Goal: Answer question/provide support: Share knowledge or assist other users

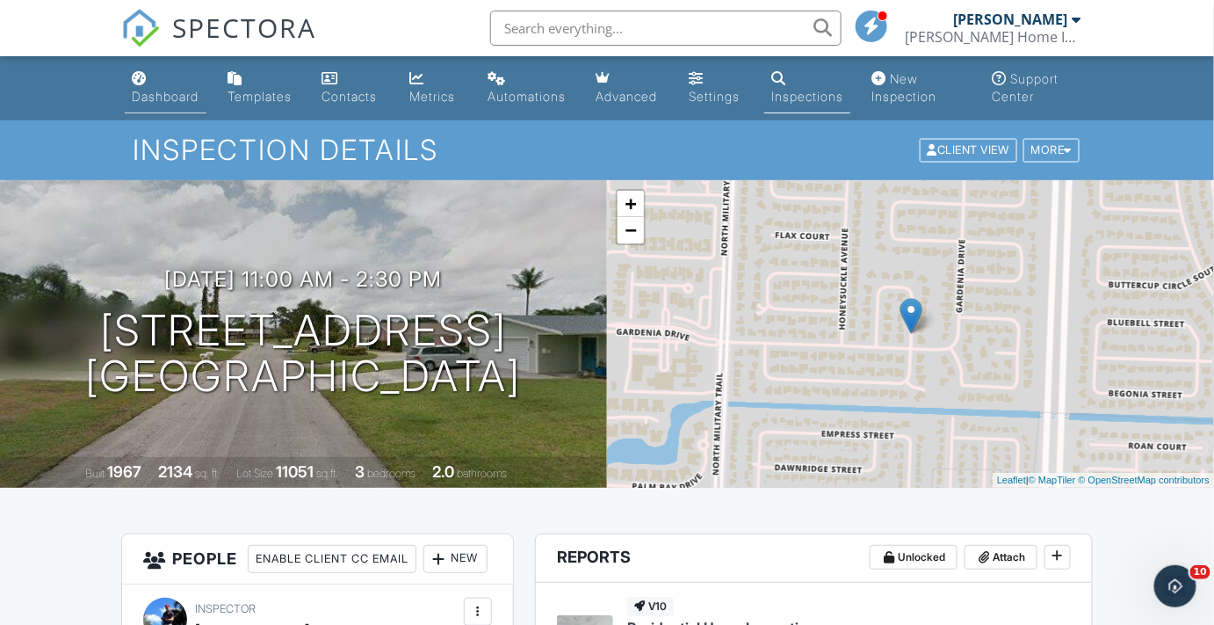
click at [172, 98] on div "Dashboard" at bounding box center [165, 96] width 67 height 15
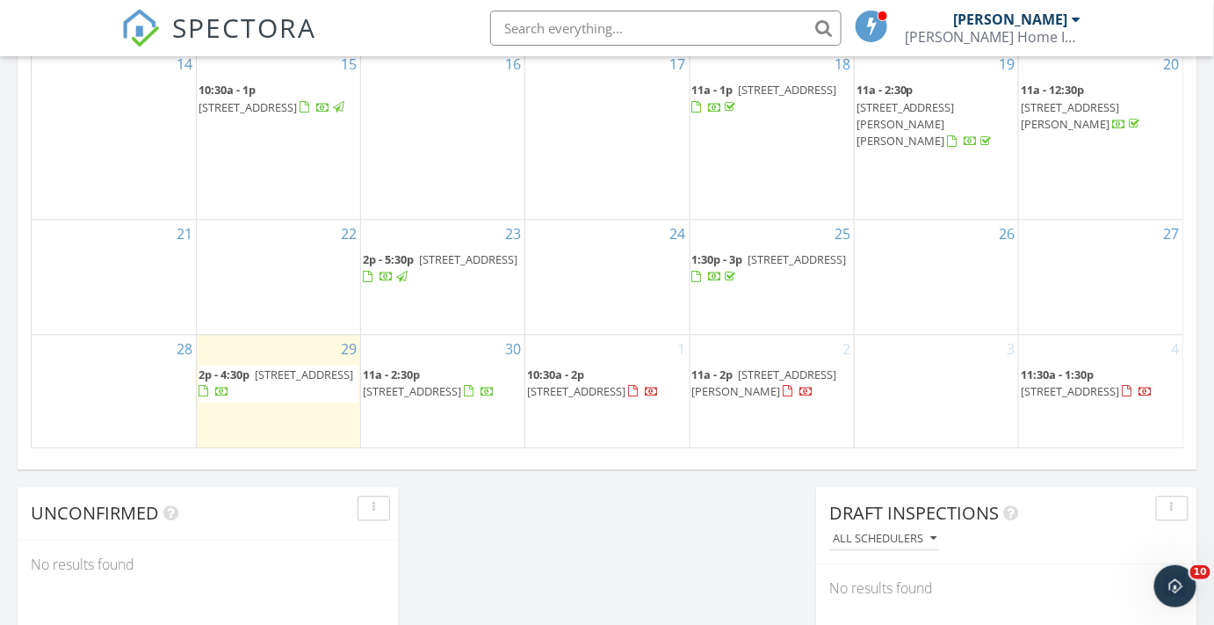
scroll to position [1198, 0]
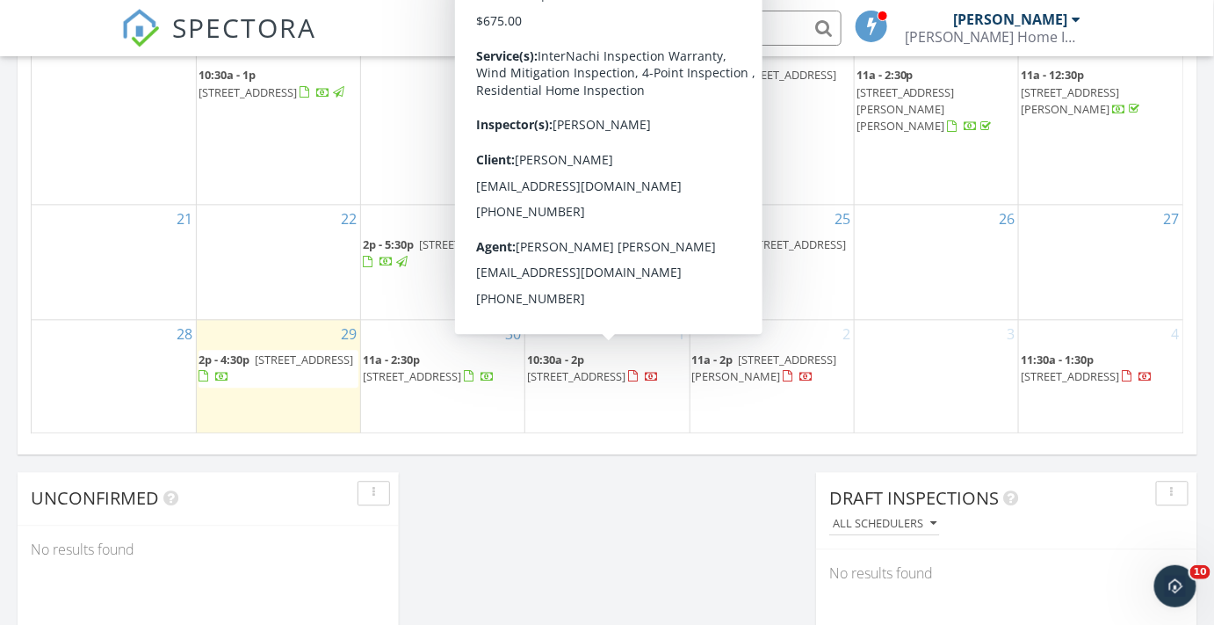
click at [581, 368] on span "6255 NW 80th Terr, Parkland 33067" at bounding box center [576, 376] width 98 height 16
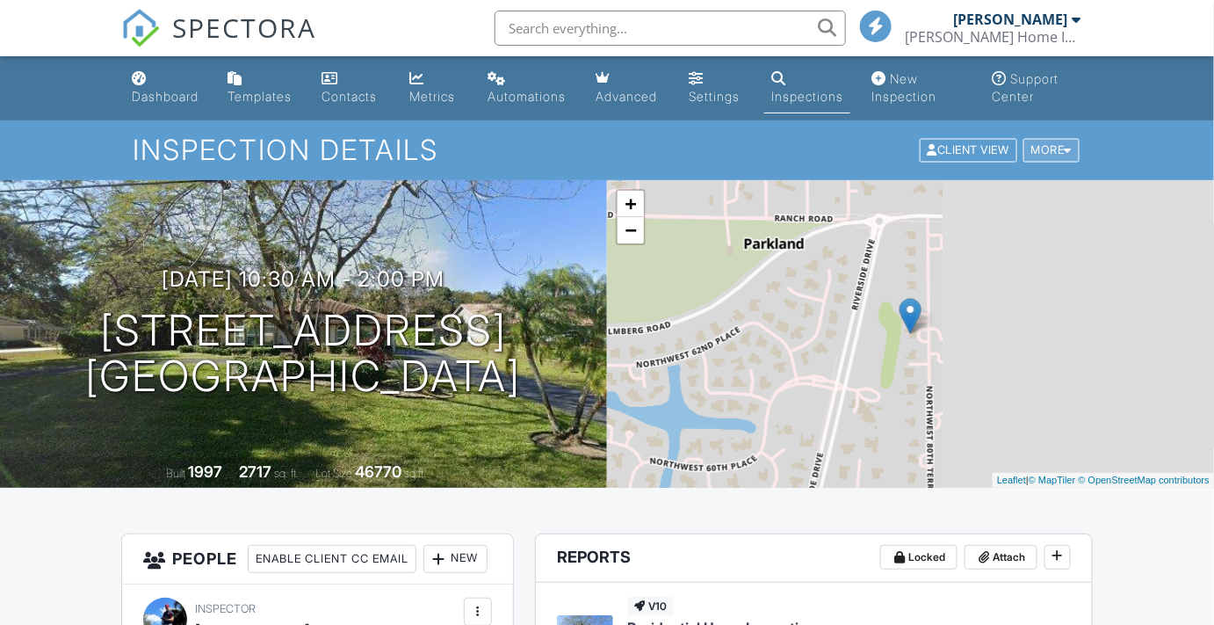
click at [1072, 151] on div at bounding box center [1069, 150] width 8 height 11
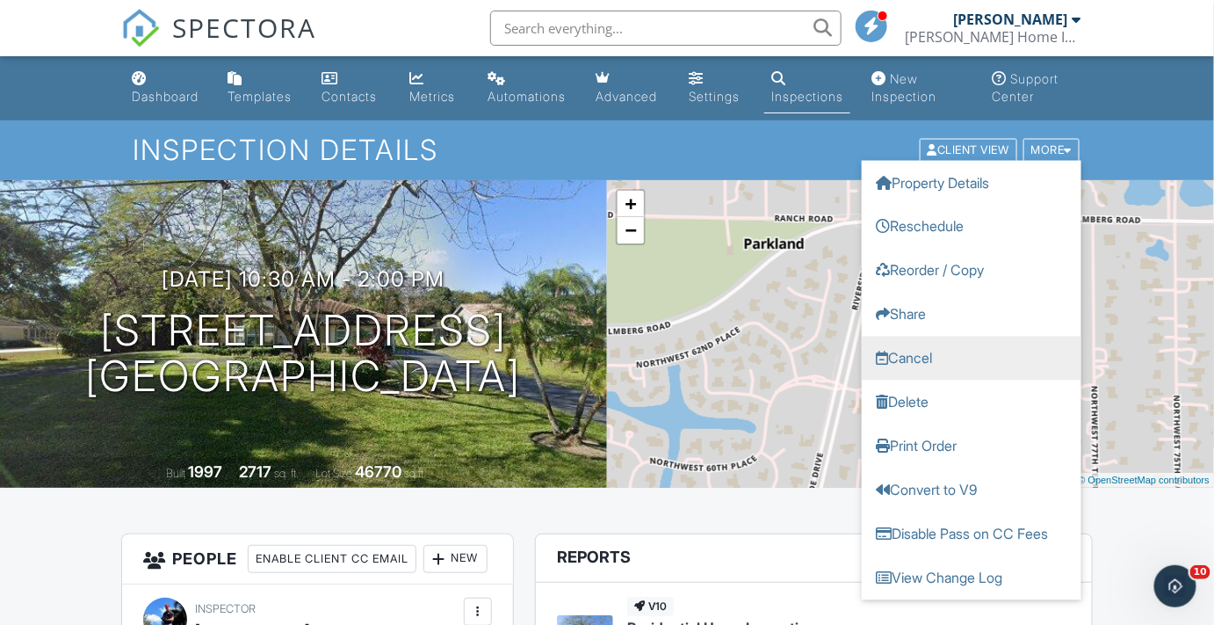
click at [918, 358] on link "Cancel" at bounding box center [972, 359] width 220 height 44
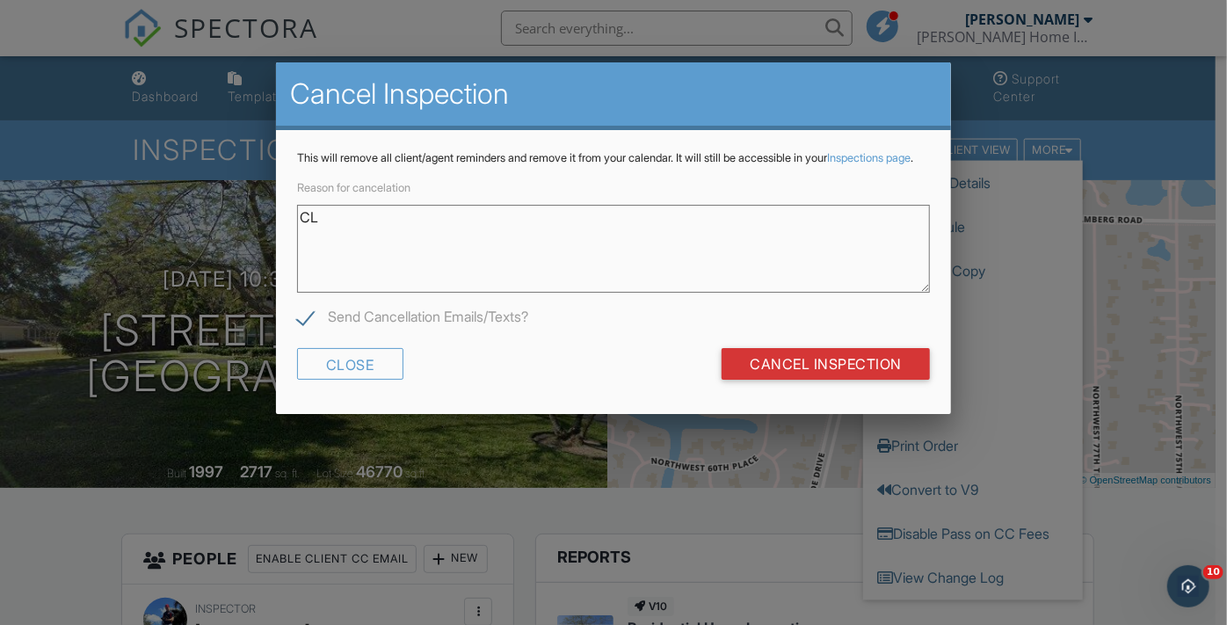
type textarea "C"
type textarea "Client went with another Inspector."
click at [304, 330] on label "Send Cancellation Emails/Texts?" at bounding box center [412, 319] width 231 height 22
checkbox input "false"
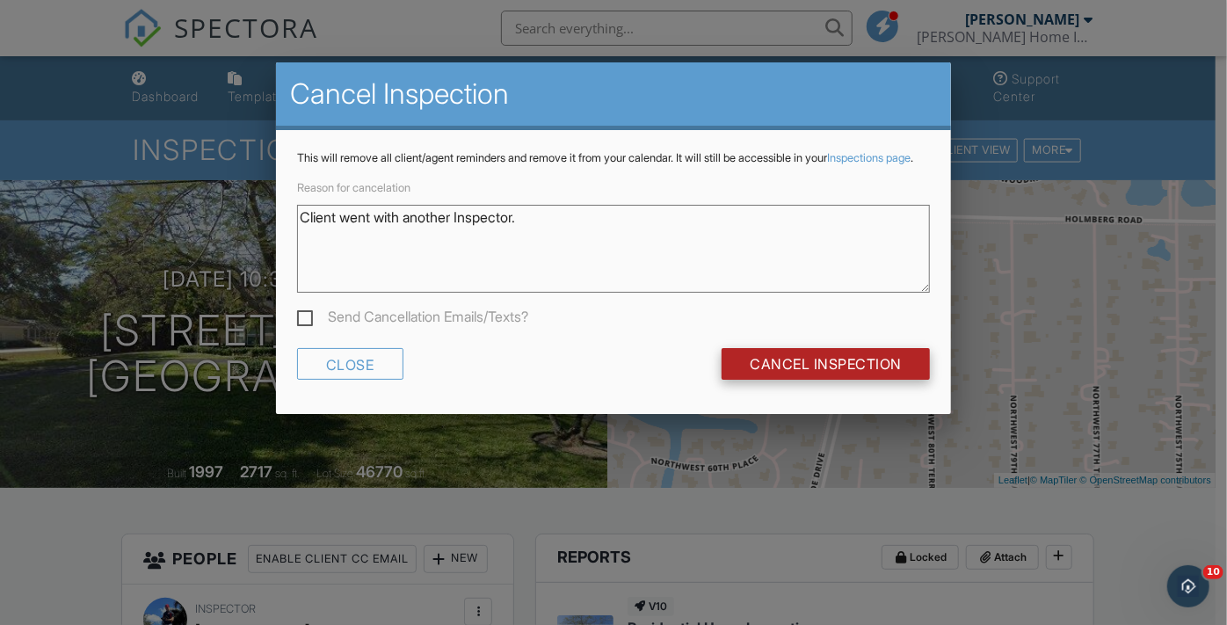
click at [799, 380] on input "Cancel Inspection" at bounding box center [825, 364] width 208 height 32
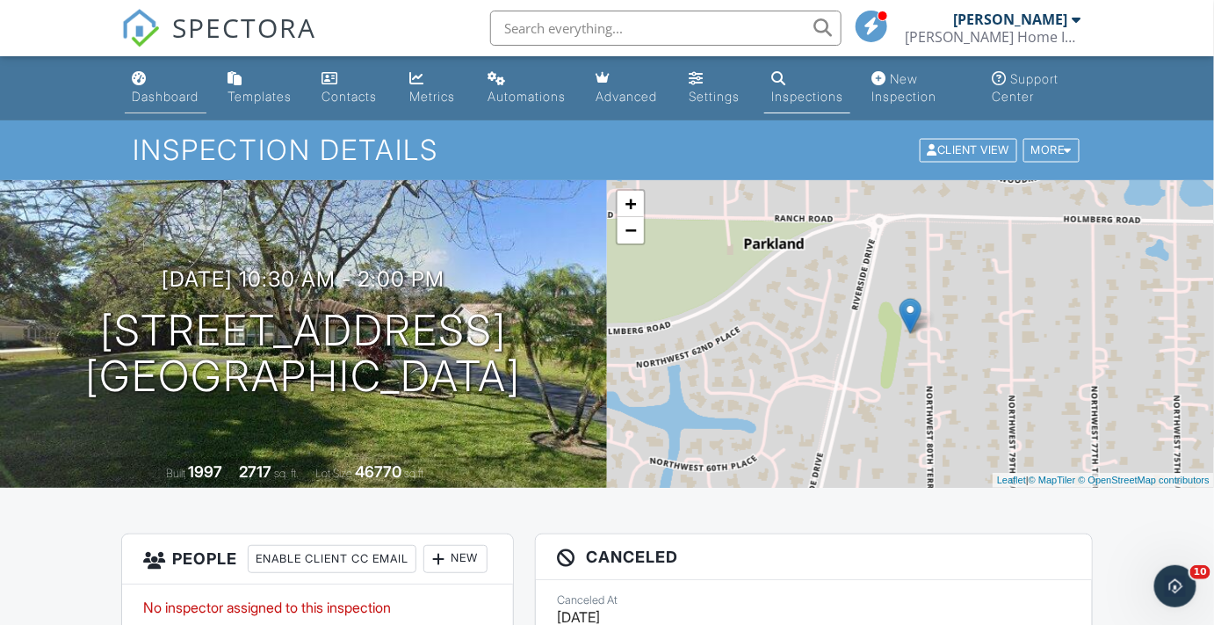
click at [145, 96] on div "Dashboard" at bounding box center [165, 96] width 67 height 15
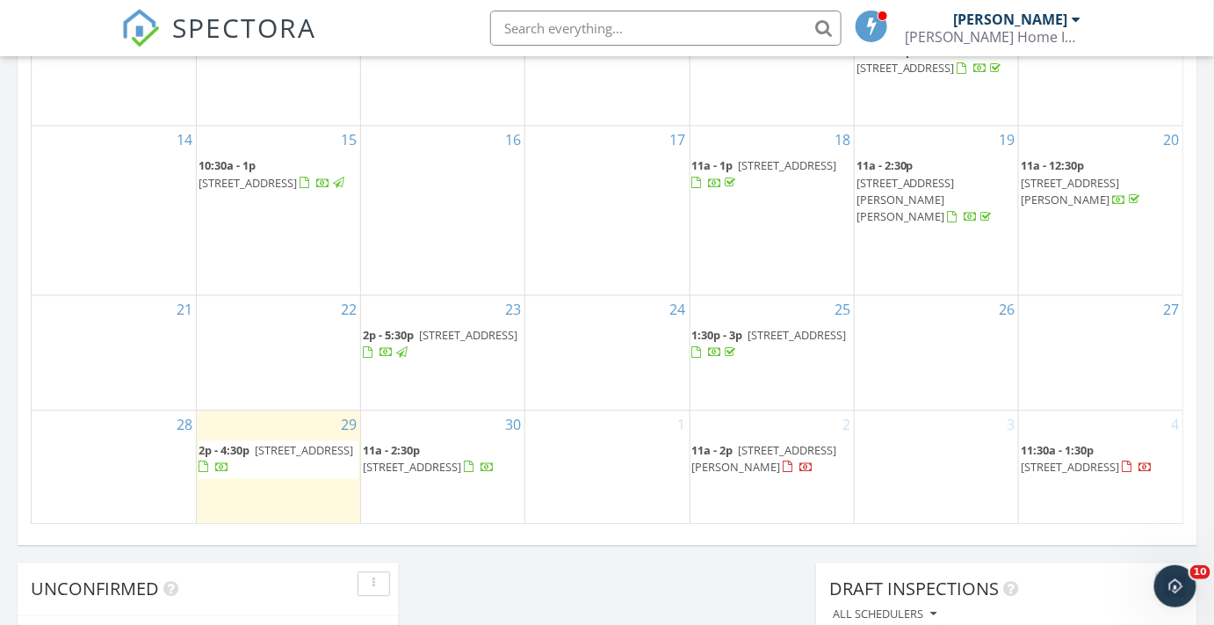
scroll to position [1143, 0]
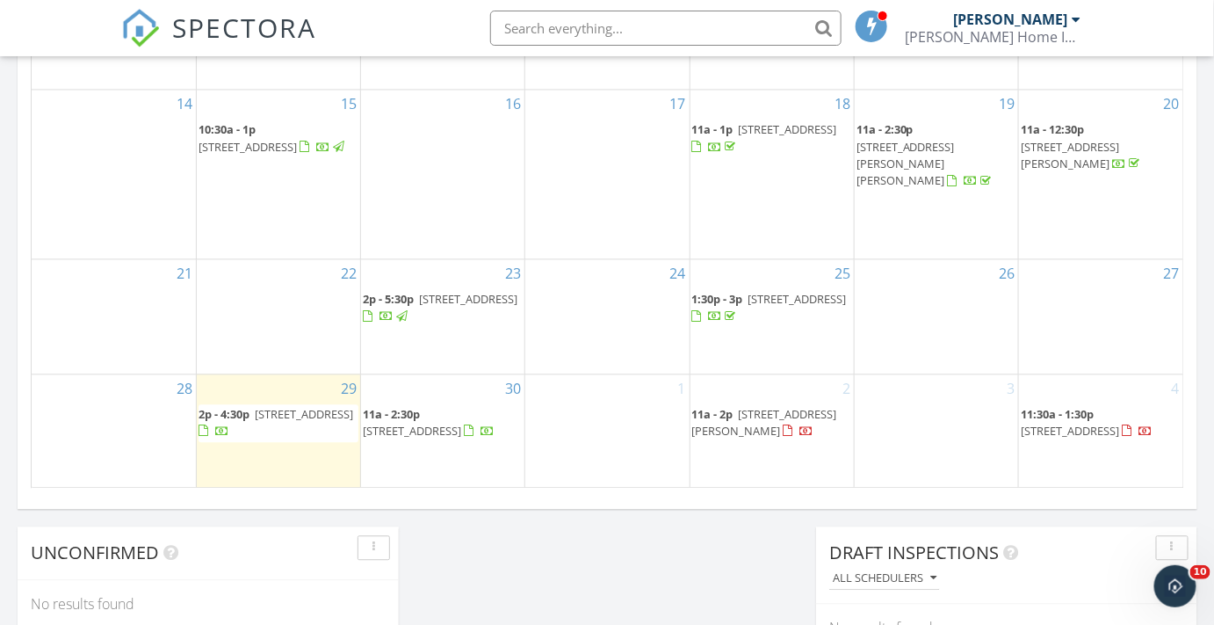
click at [442, 423] on span "[STREET_ADDRESS]" at bounding box center [412, 431] width 98 height 16
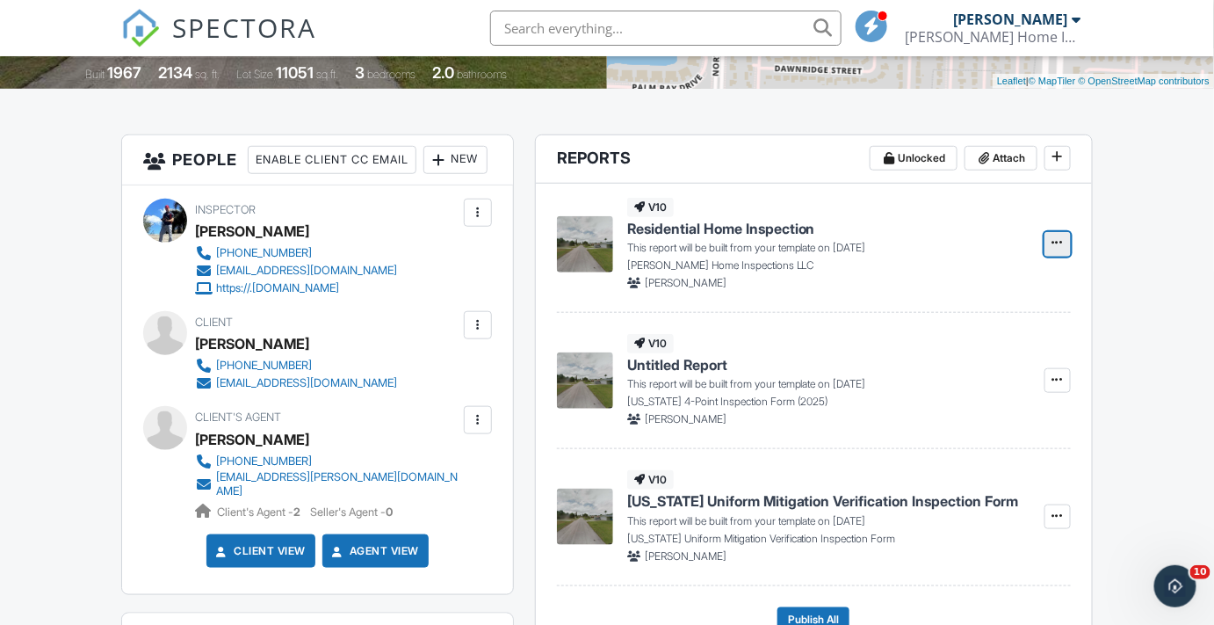
click at [1055, 243] on icon at bounding box center [1058, 242] width 11 height 12
click at [976, 291] on input "Build Now" at bounding box center [970, 291] width 179 height 40
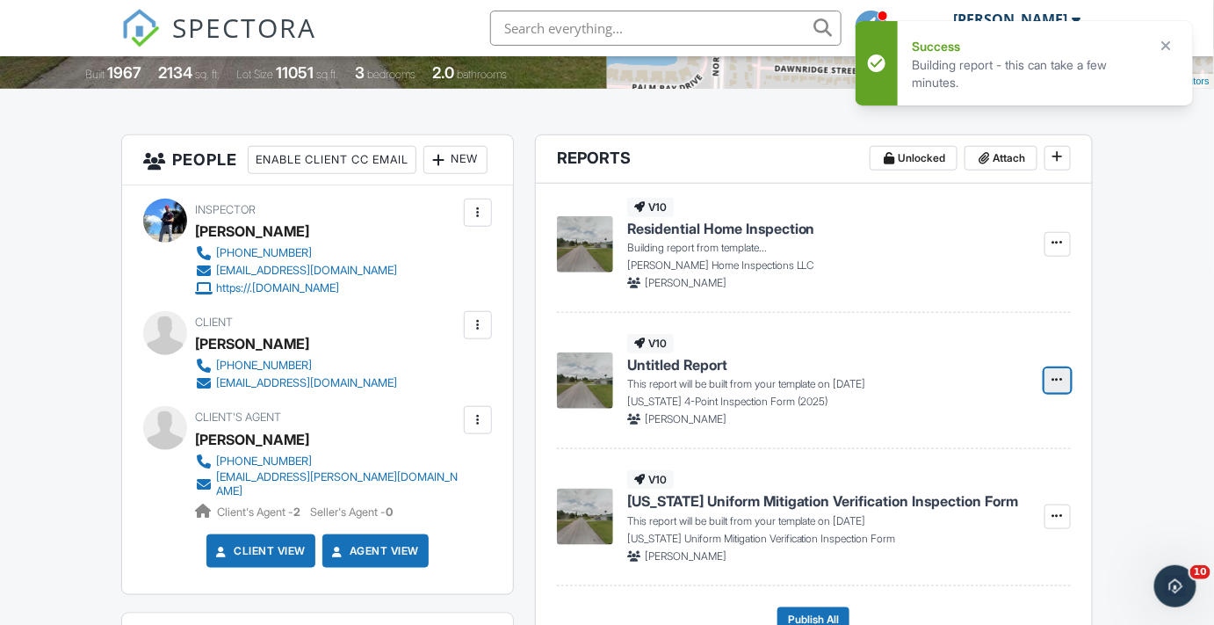
click at [1063, 383] on span at bounding box center [1058, 380] width 18 height 18
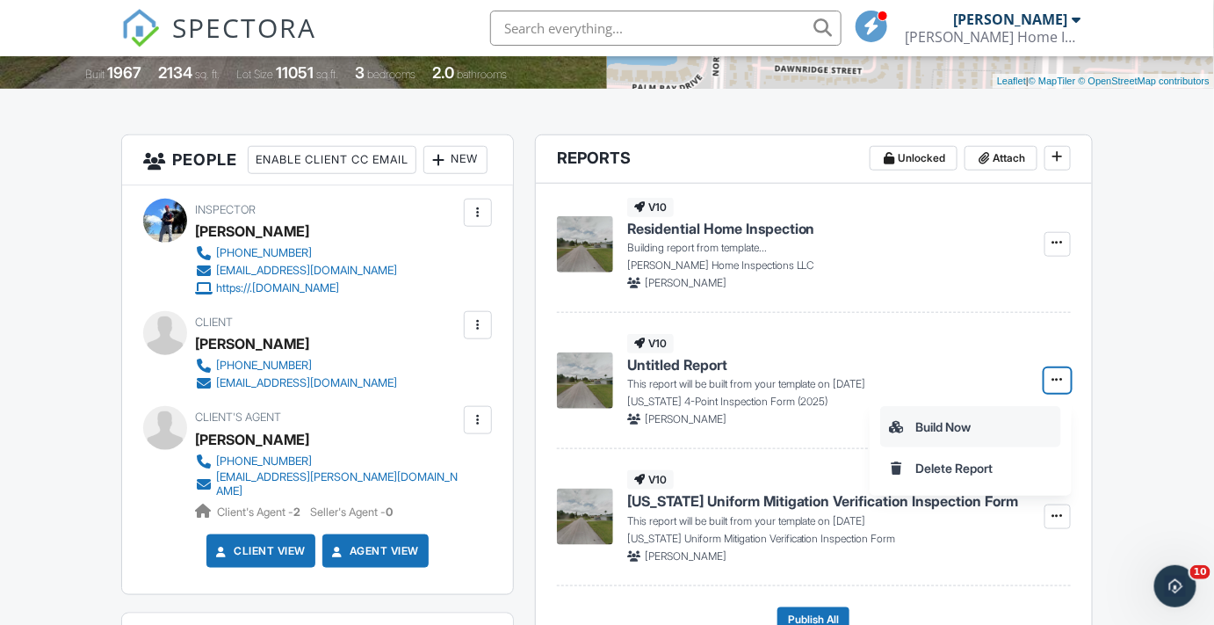
click at [944, 423] on input "Build Now" at bounding box center [970, 427] width 179 height 40
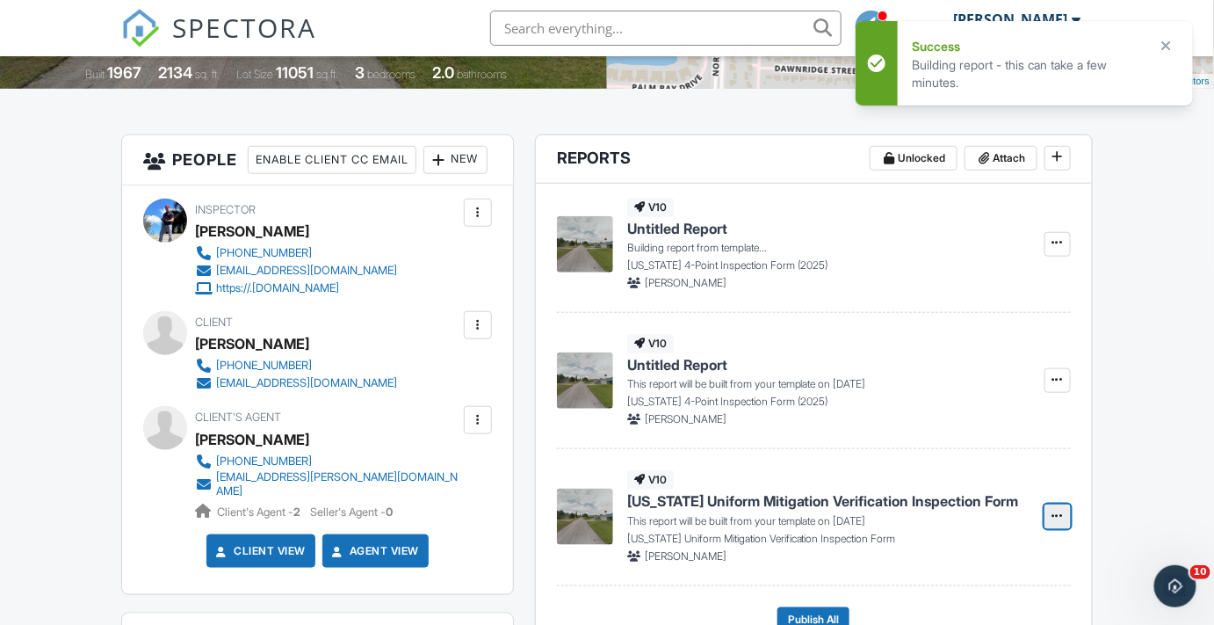
click at [1054, 521] on span at bounding box center [1058, 516] width 18 height 18
click at [932, 561] on input "Build Now" at bounding box center [970, 563] width 179 height 40
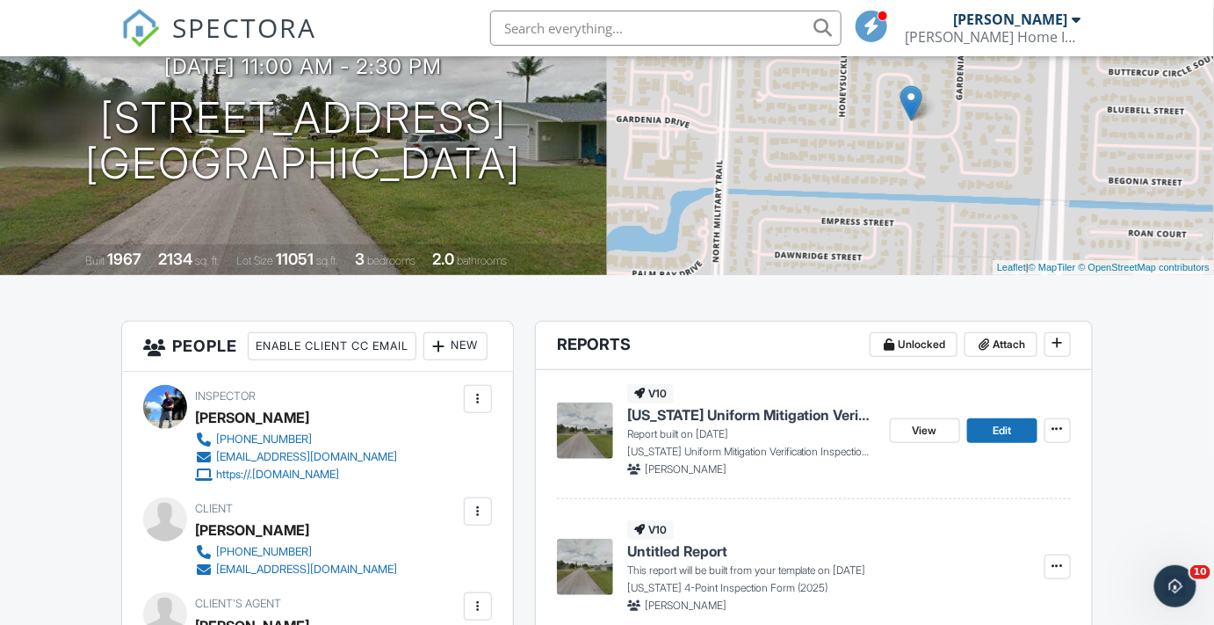
scroll to position [239, 0]
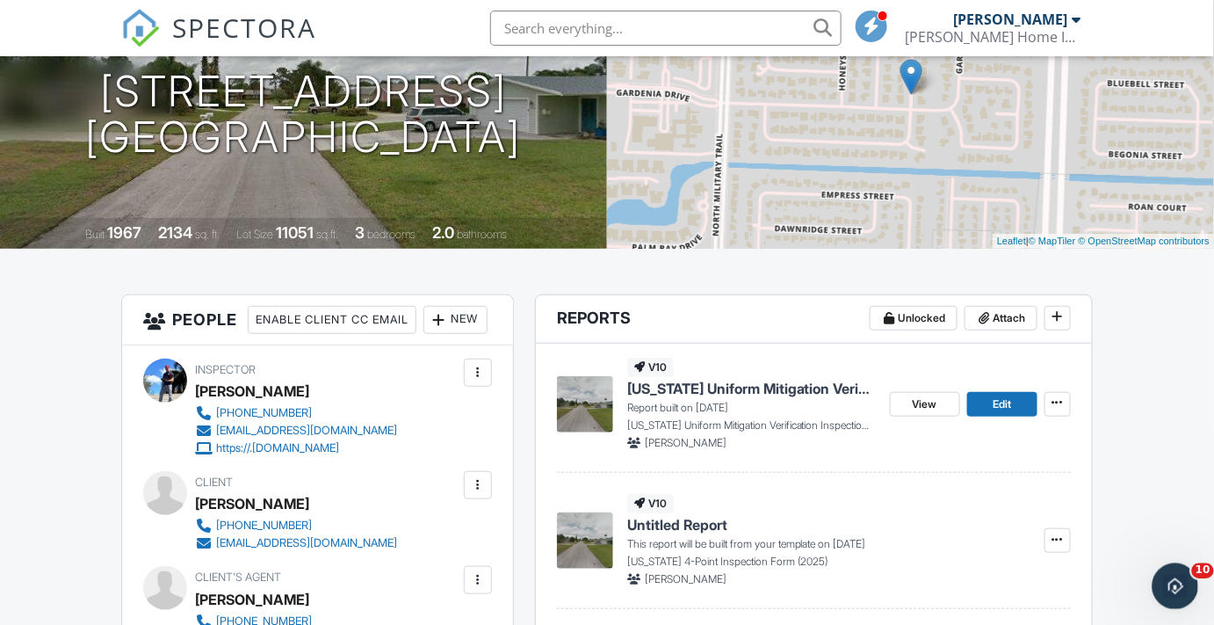
click at [1176, 583] on icon "Open Intercom Messenger" at bounding box center [1173, 583] width 29 height 29
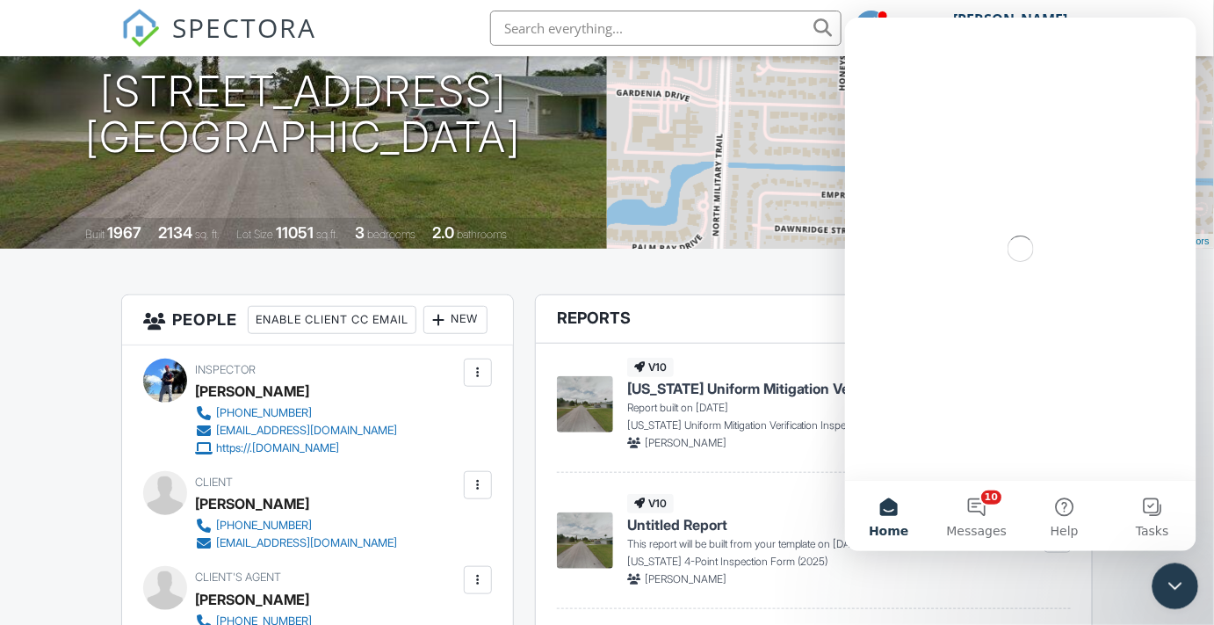
scroll to position [0, 0]
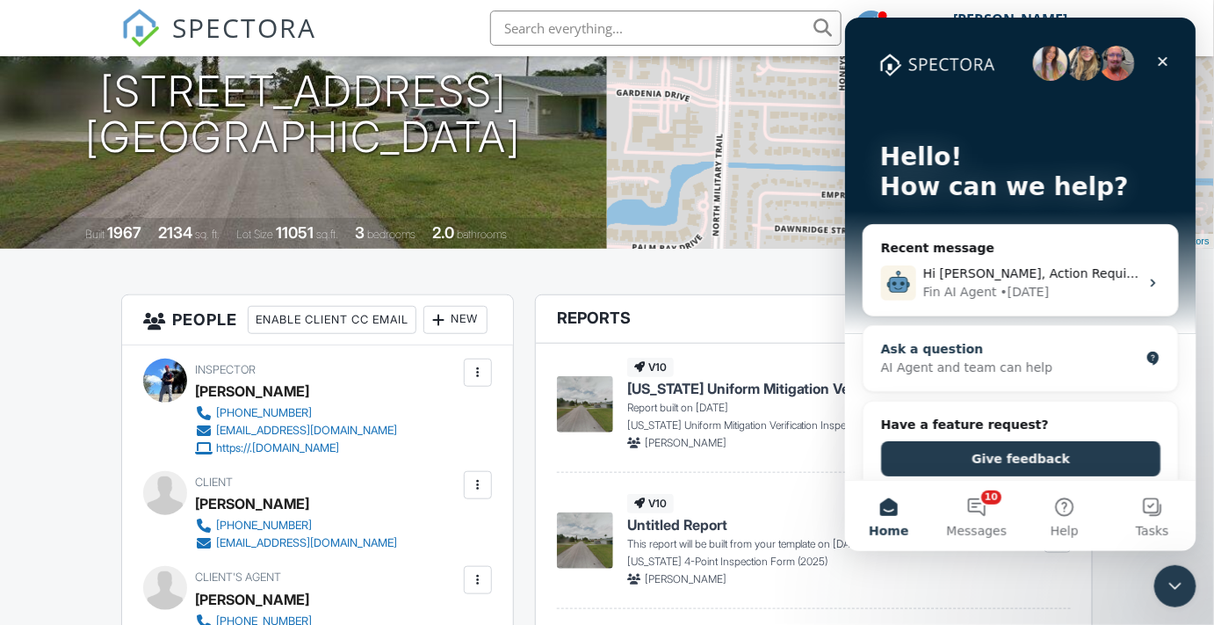
click at [951, 369] on div "AI Agent and team can help" at bounding box center [1009, 367] width 258 height 18
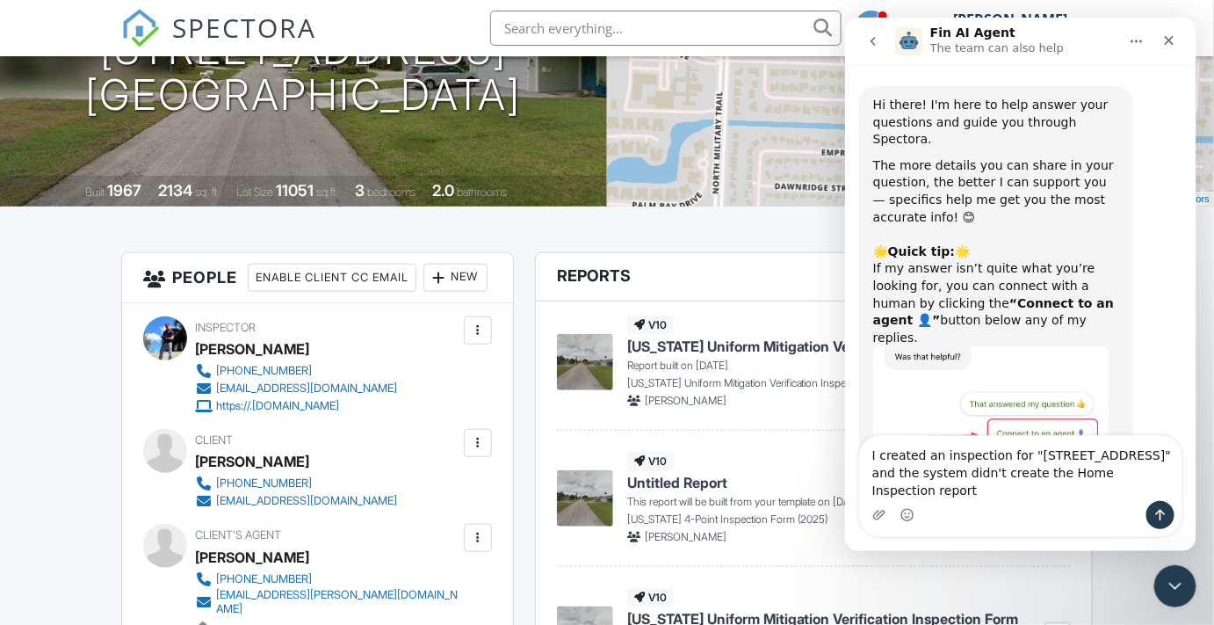
scroll to position [319, 0]
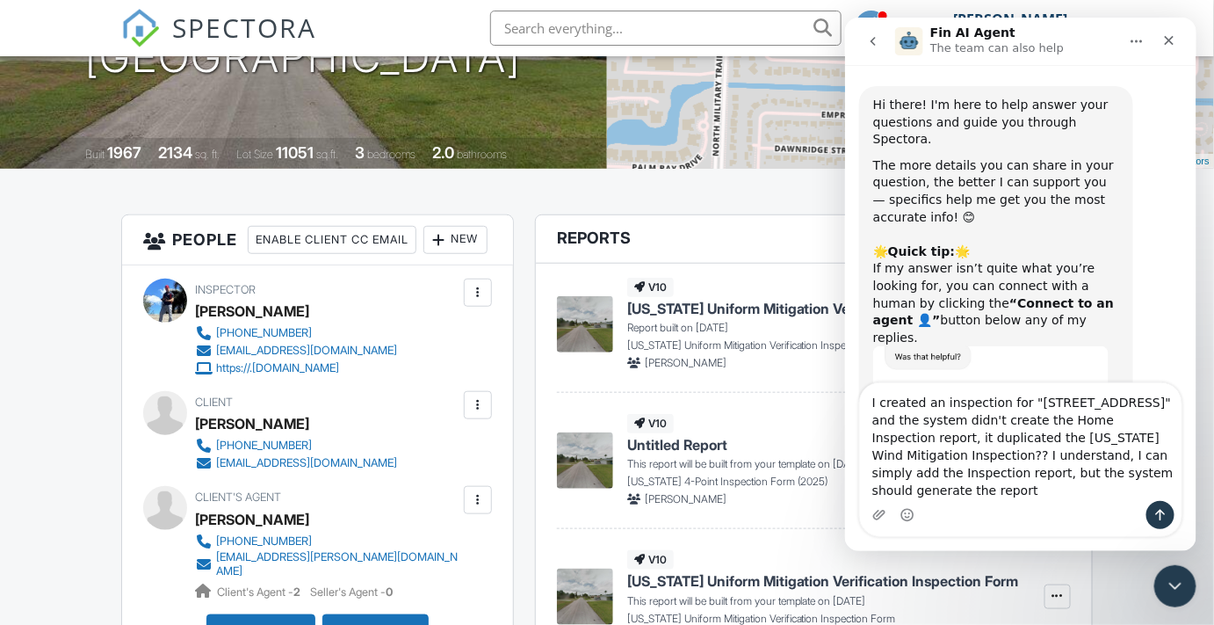
click at [1083, 494] on textarea "I created an inspection for "4249 Heather Circle E" and the system didn't creat…" at bounding box center [1020, 441] width 322 height 118
type textarea "I created an inspection for "[STREET_ADDRESS]" and the system didn't create the…"
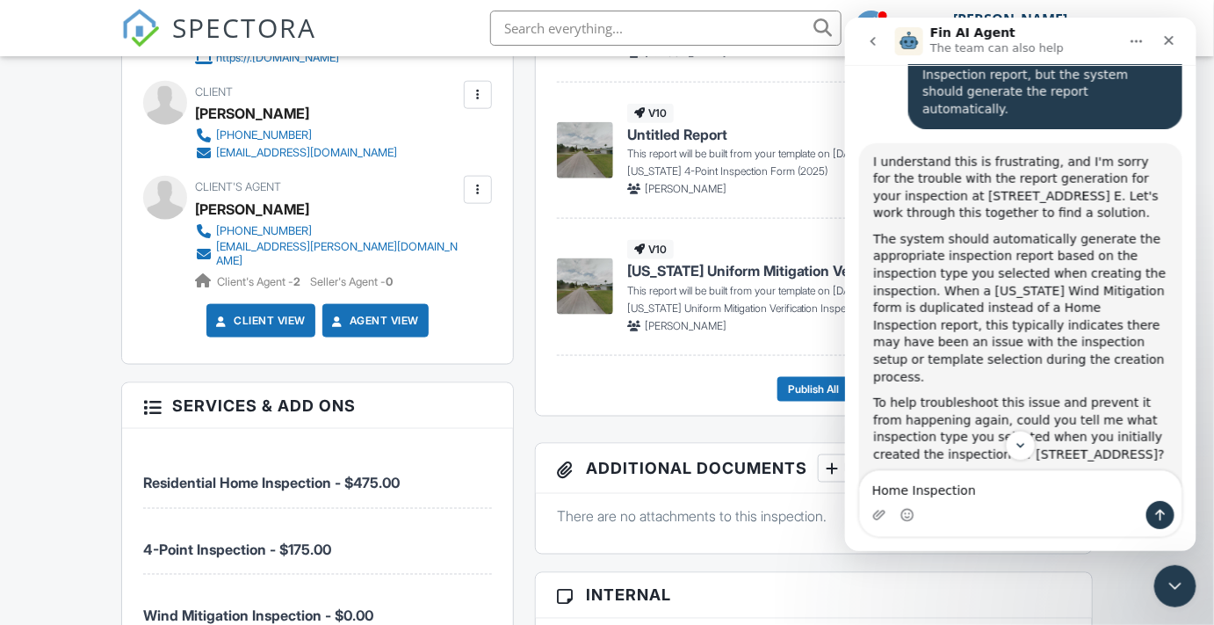
scroll to position [639, 0]
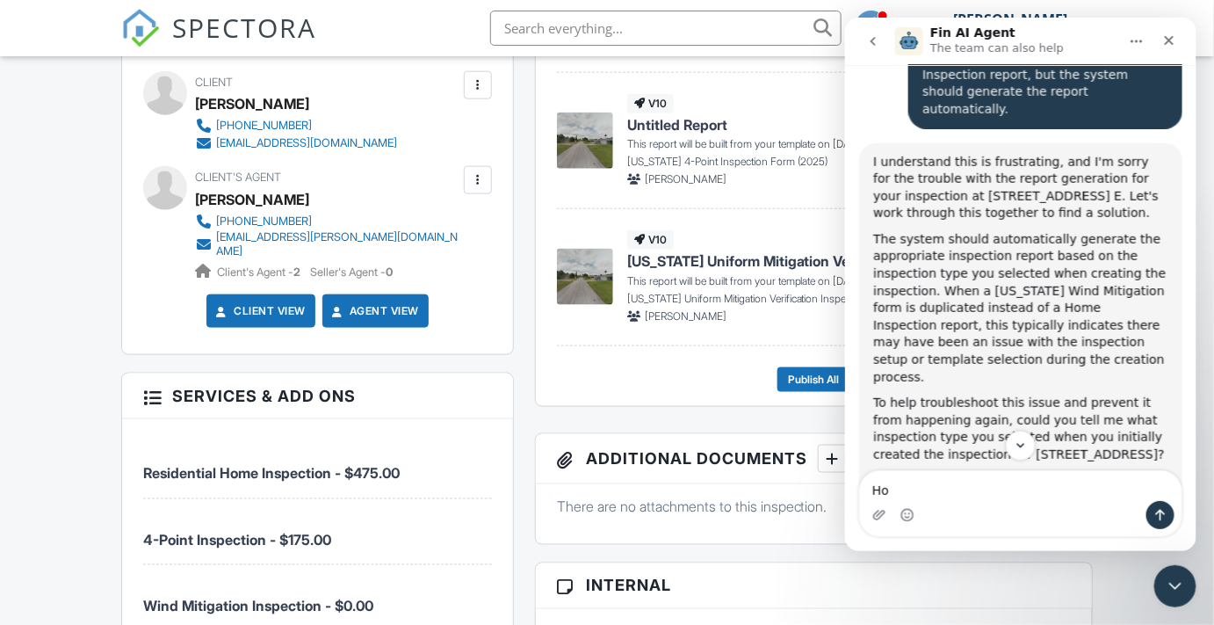
type textarea "H"
type textarea "Residential Home Inspection-4Point Inspection-Wind Mitigation Inspection."
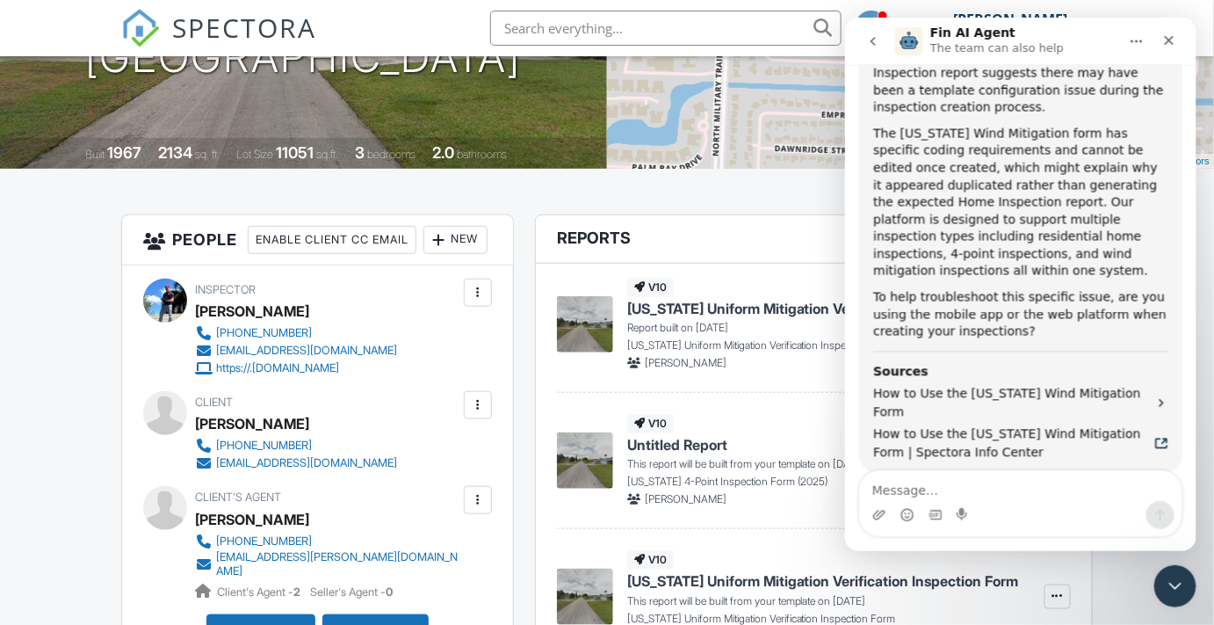
scroll to position [399, 0]
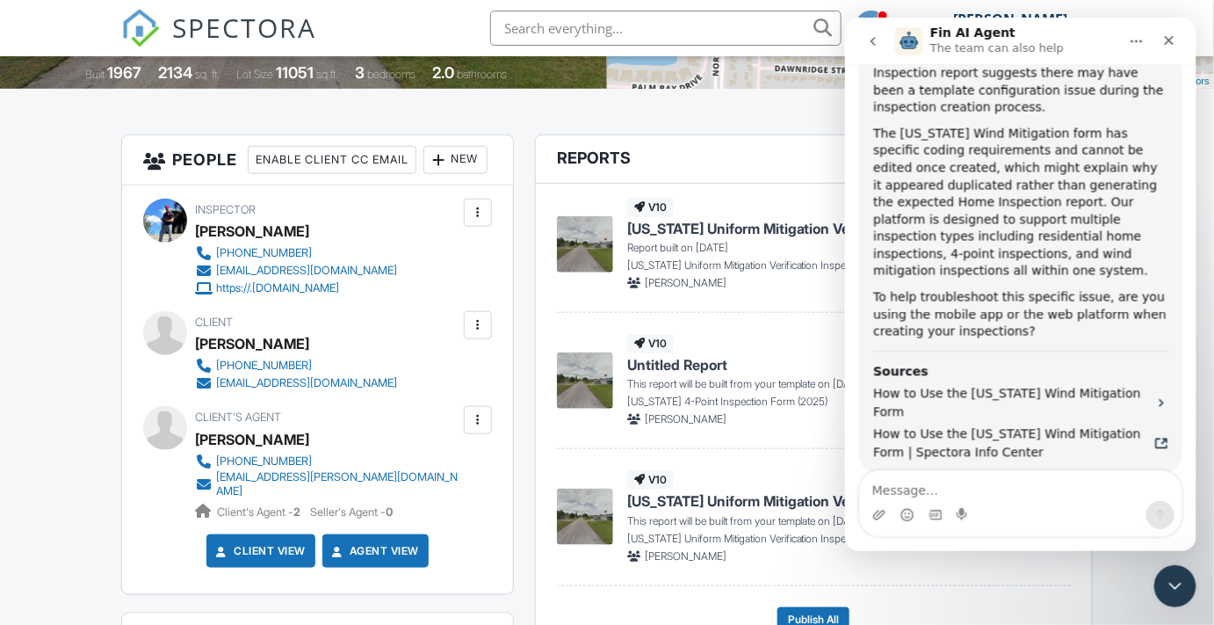
click at [1082, 547] on button "Connect to an agent 👤" at bounding box center [1087, 564] width 171 height 35
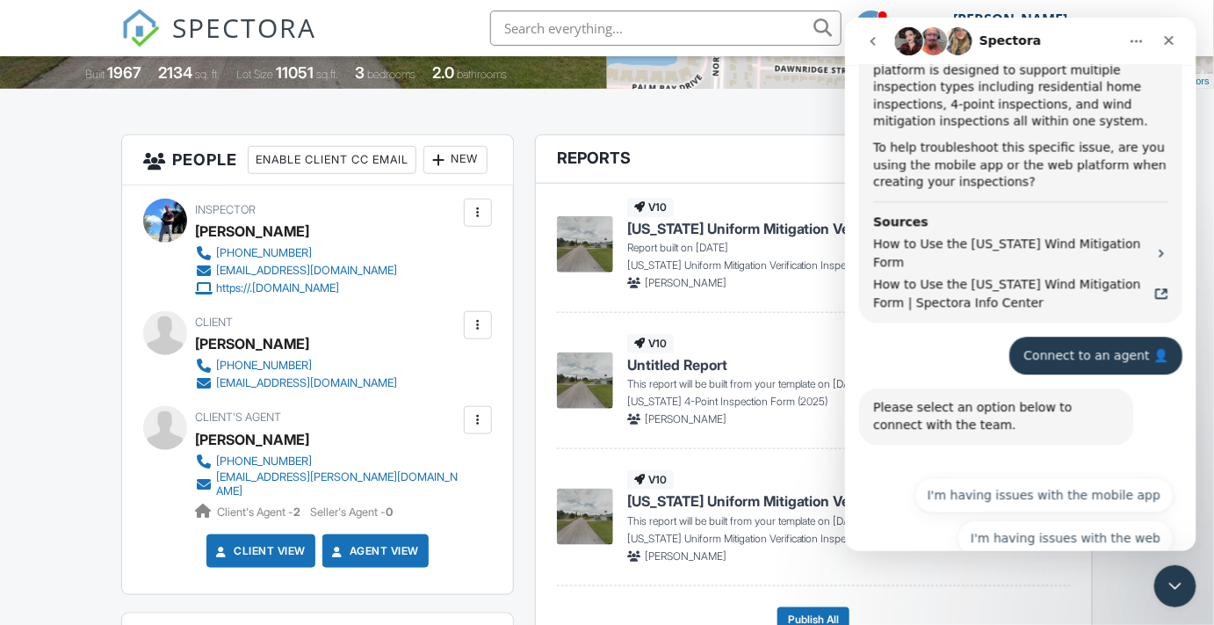
scroll to position [1409, 0]
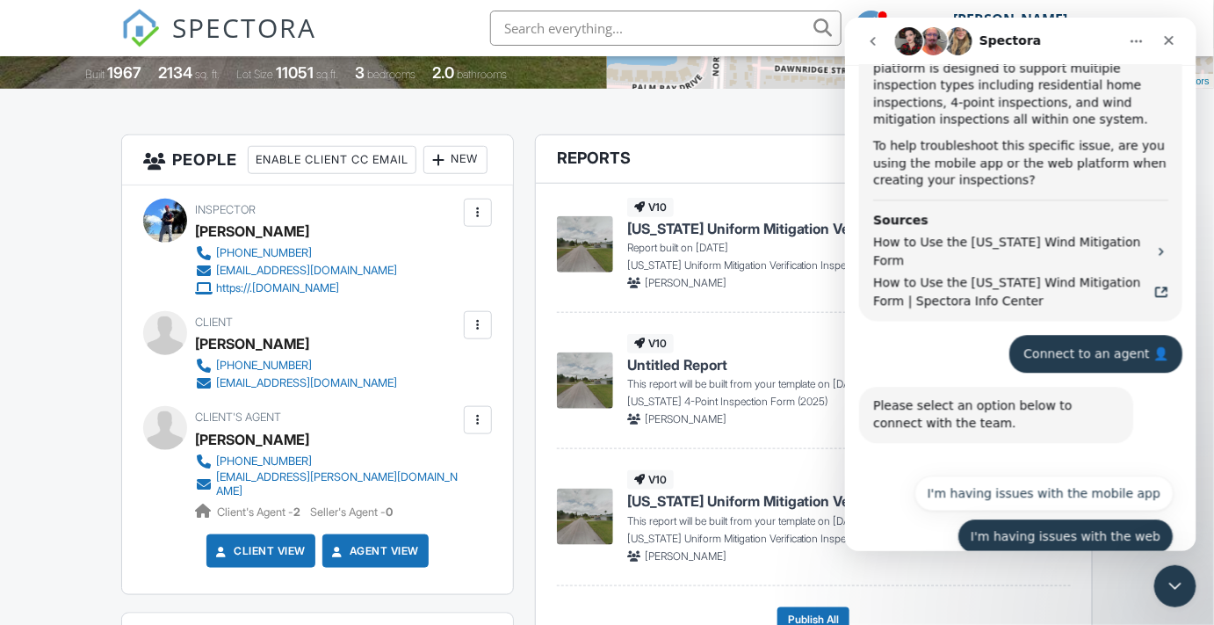
click at [1038, 518] on button "I'm having issues with the web" at bounding box center [1065, 535] width 216 height 35
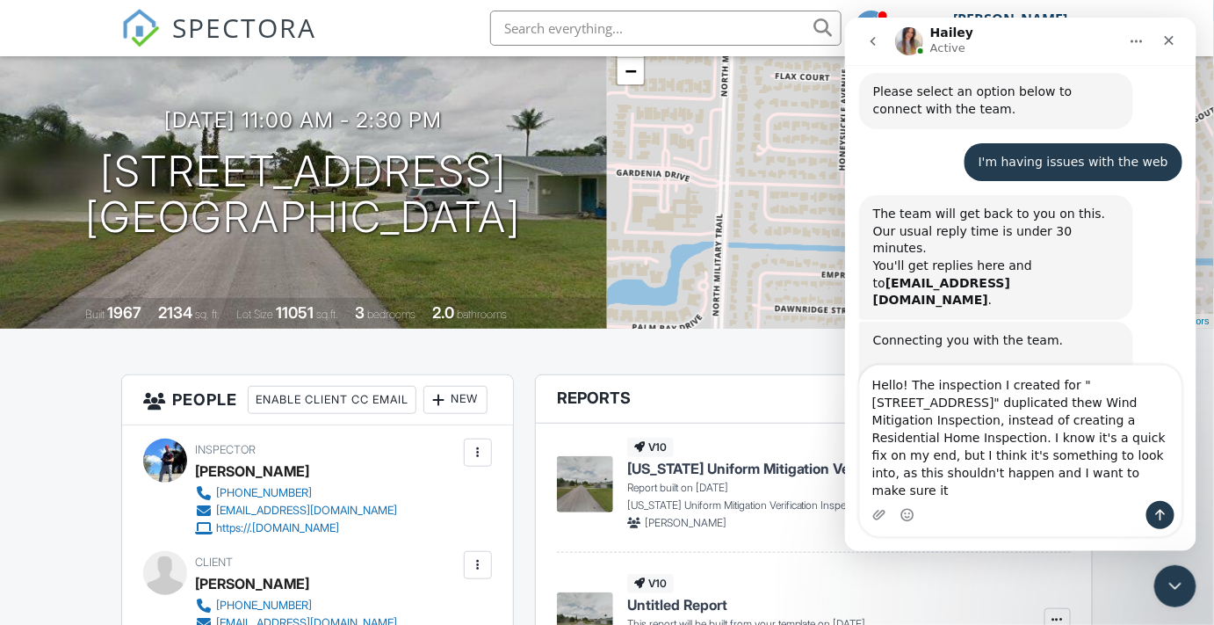
scroll to position [1741, 0]
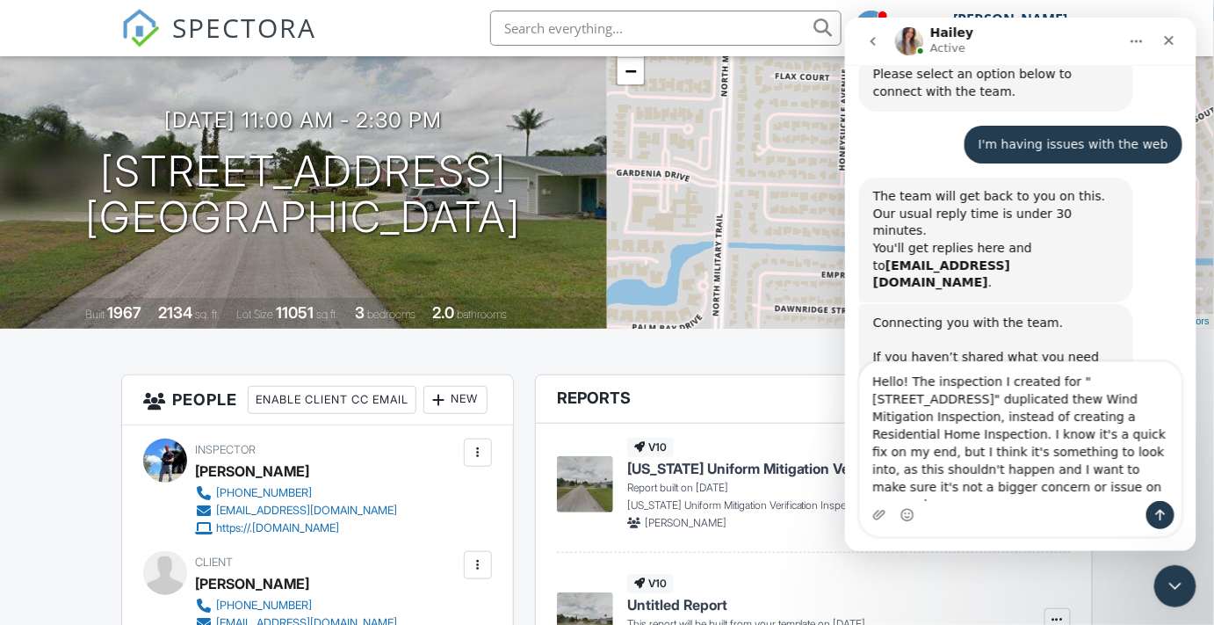
type textarea "Hello! The inspection I created for "[STREET_ADDRESS]" duplicated thew Wind Mit…"
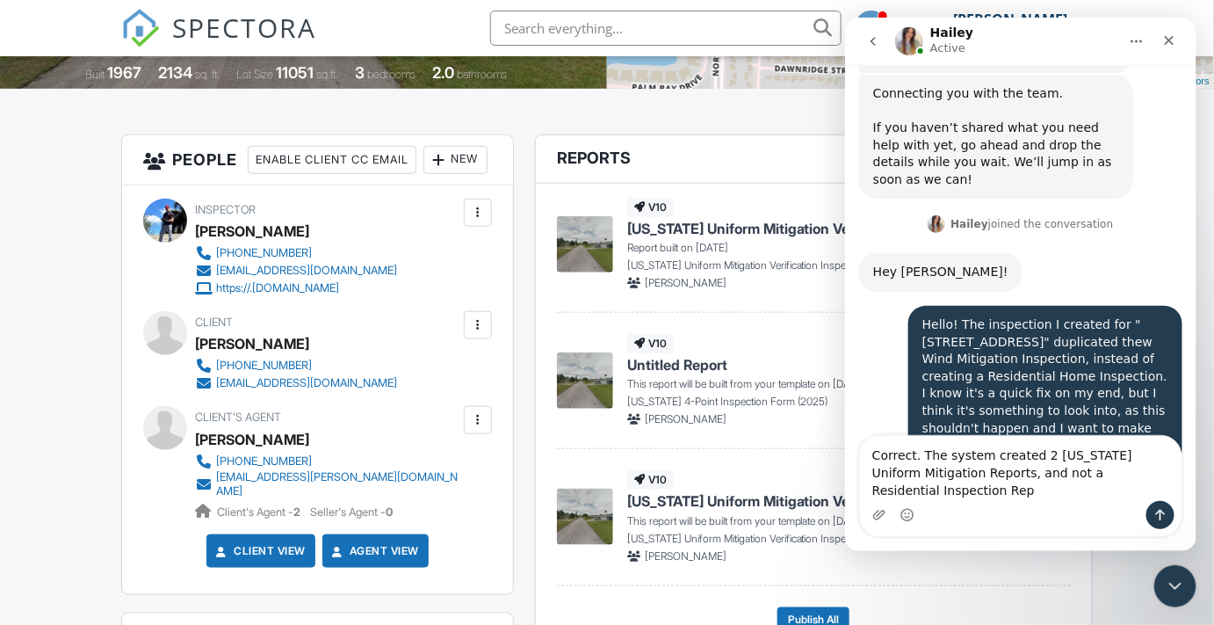
scroll to position [1988, 0]
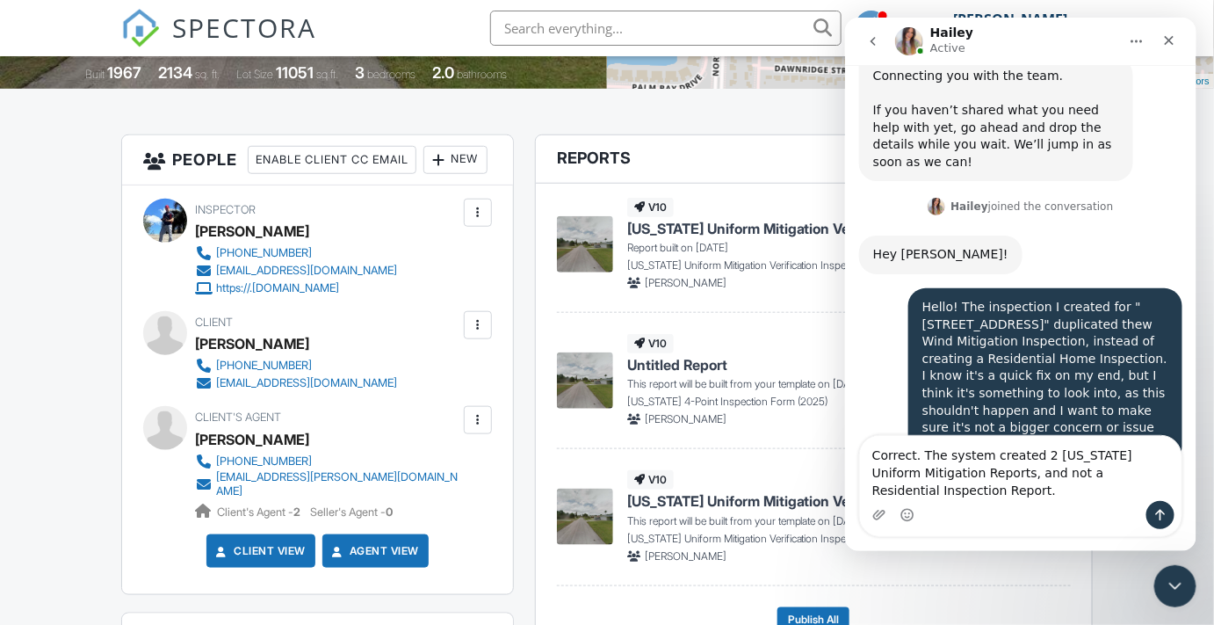
type textarea "Correct. The system created 2 [US_STATE] Uniform Mitigation Reports, and not a …"
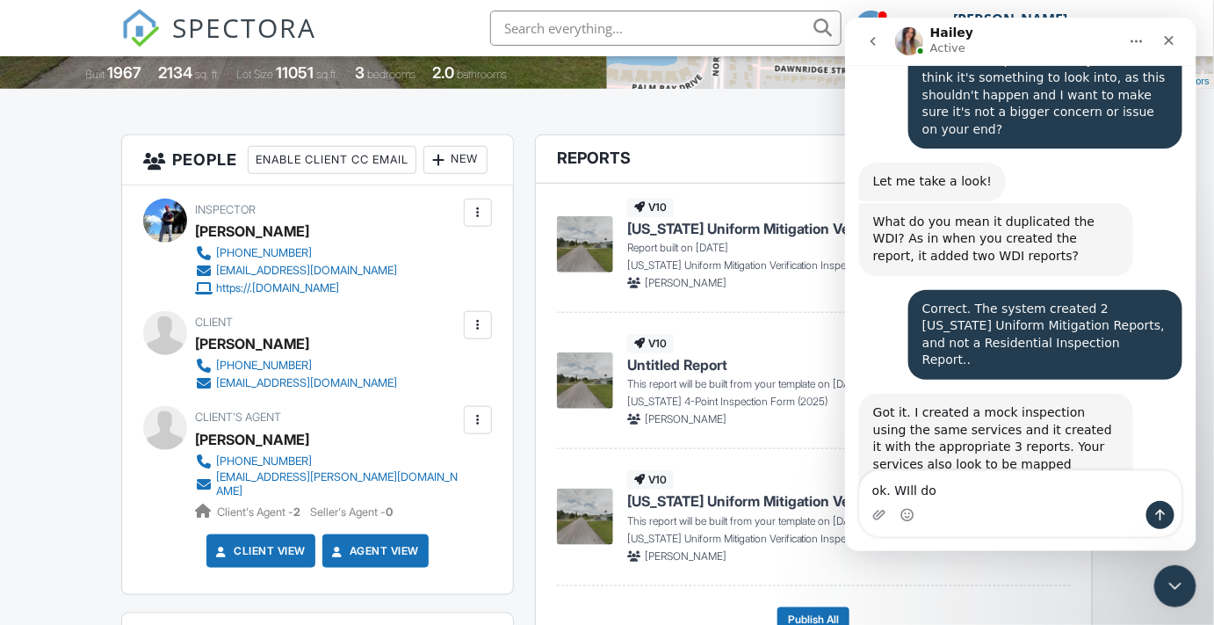
scroll to position [2235, 0]
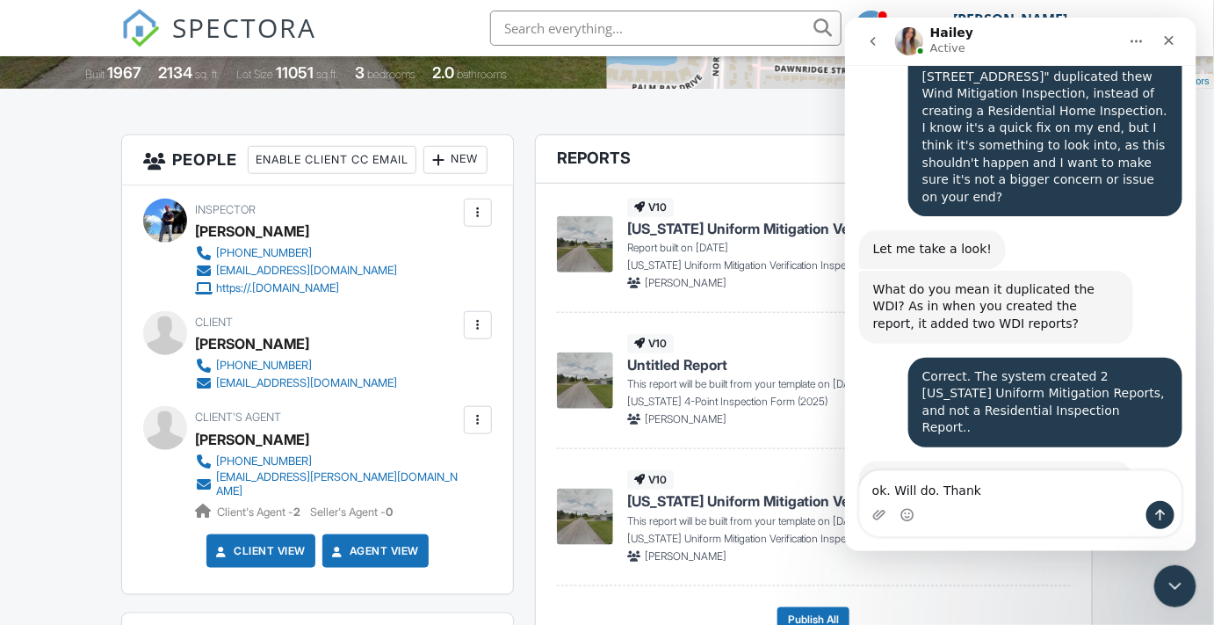
type textarea "ok. Will do. Thanks"
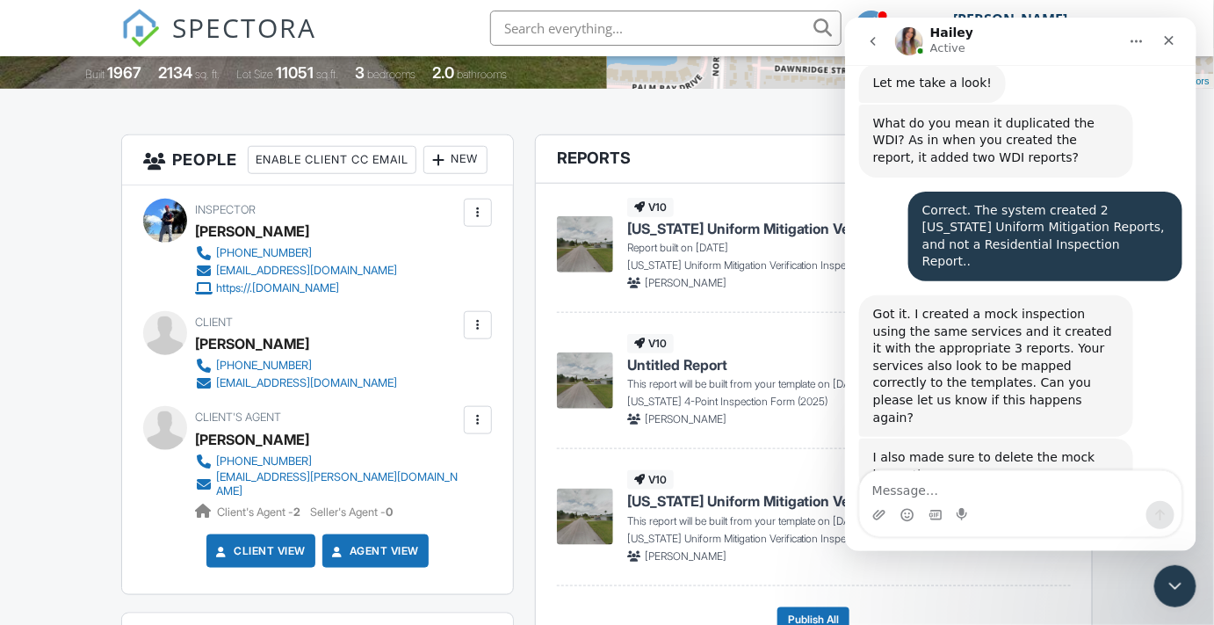
scroll to position [2407, 0]
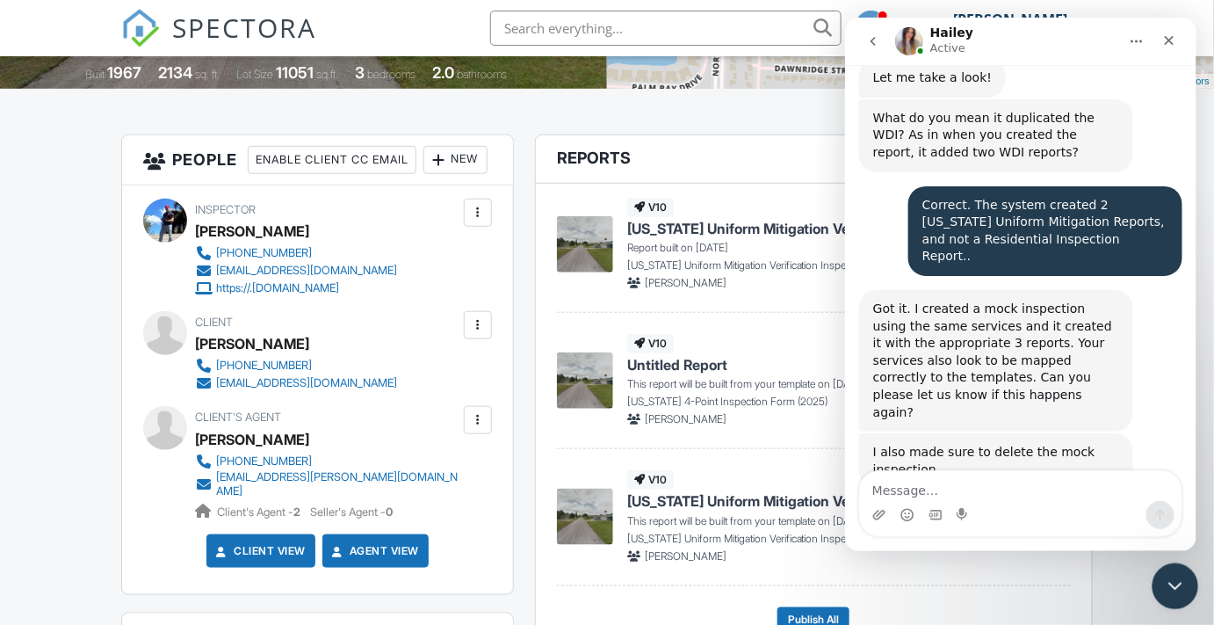
click at [1174, 583] on icon "Close Intercom Messenger" at bounding box center [1173, 583] width 12 height 7
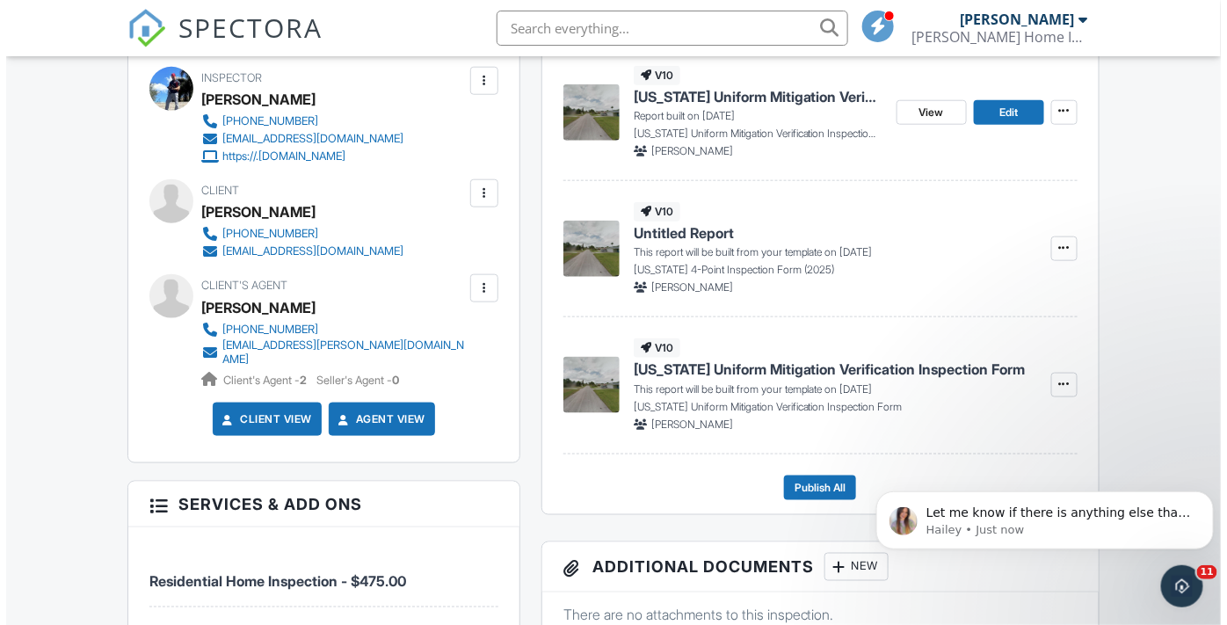
scroll to position [559, 0]
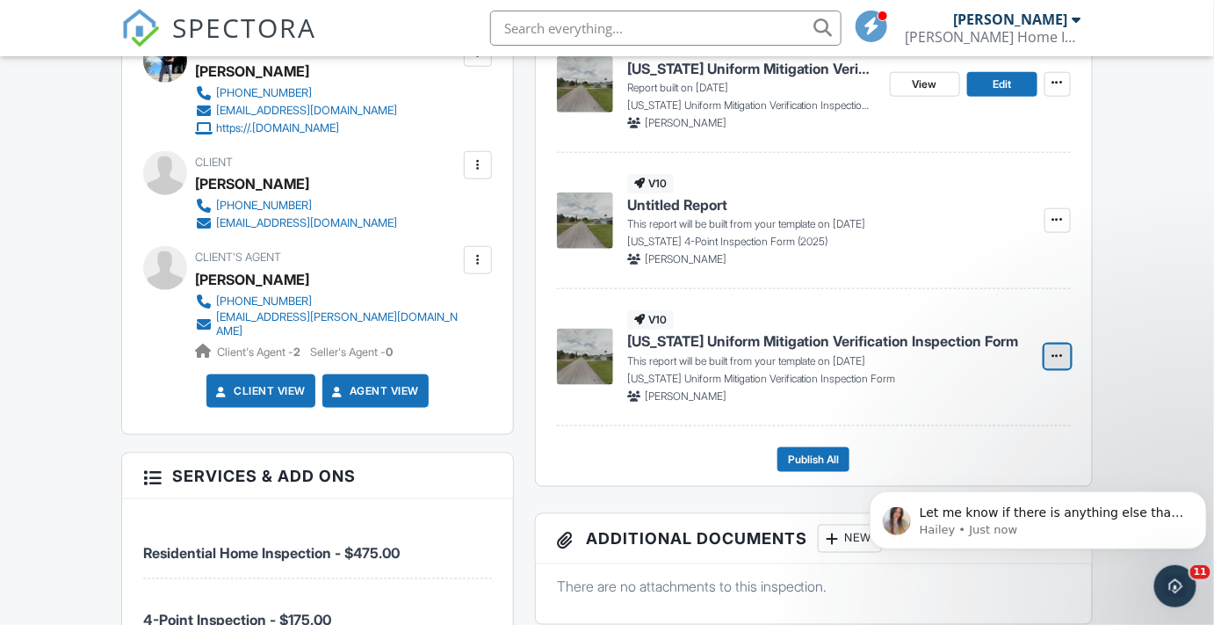
click at [1056, 359] on icon at bounding box center [1058, 356] width 11 height 12
click at [952, 440] on input "Delete Report" at bounding box center [970, 444] width 179 height 40
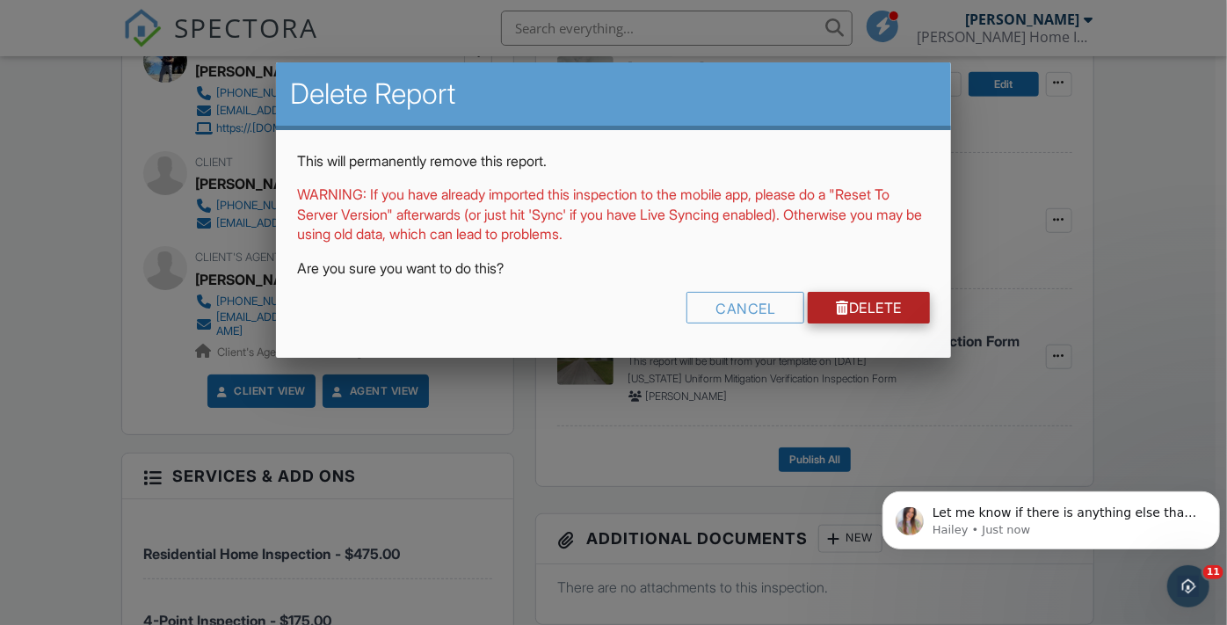
click at [867, 295] on link "Delete" at bounding box center [868, 308] width 122 height 32
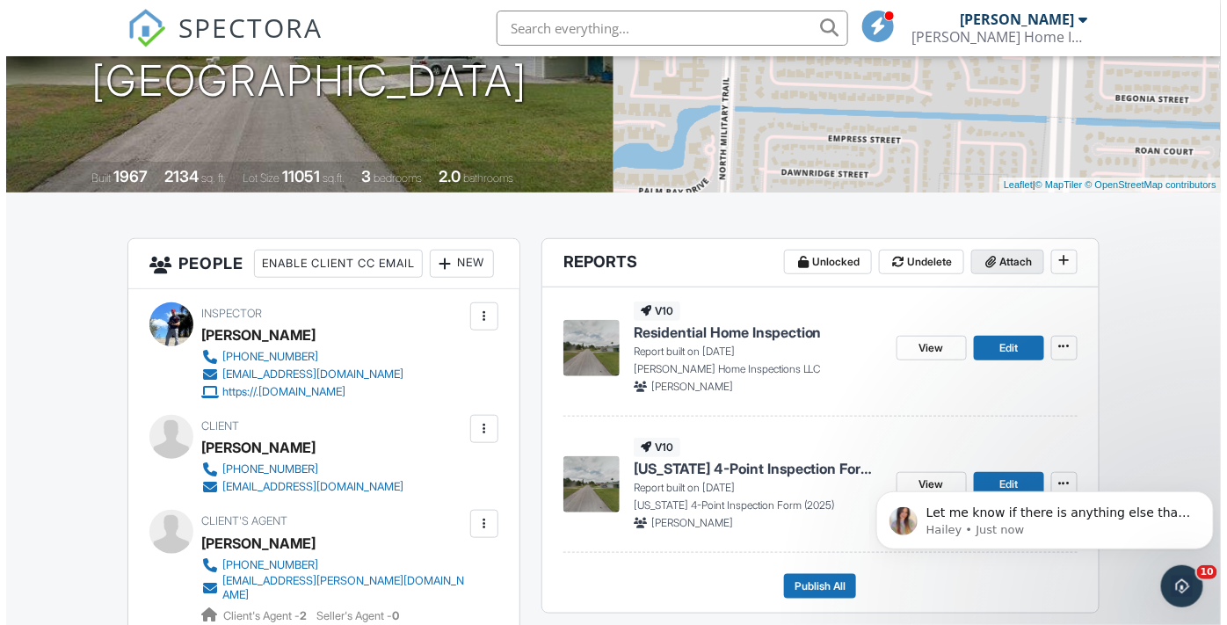
scroll to position [319, 0]
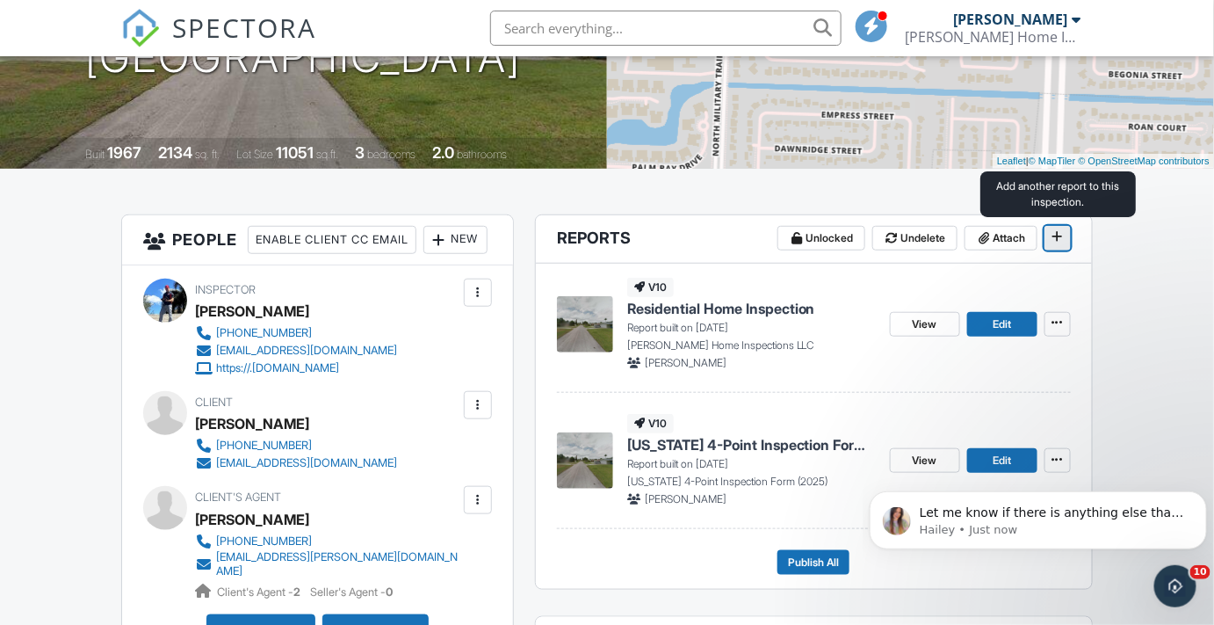
click at [1056, 233] on icon at bounding box center [1058, 236] width 11 height 12
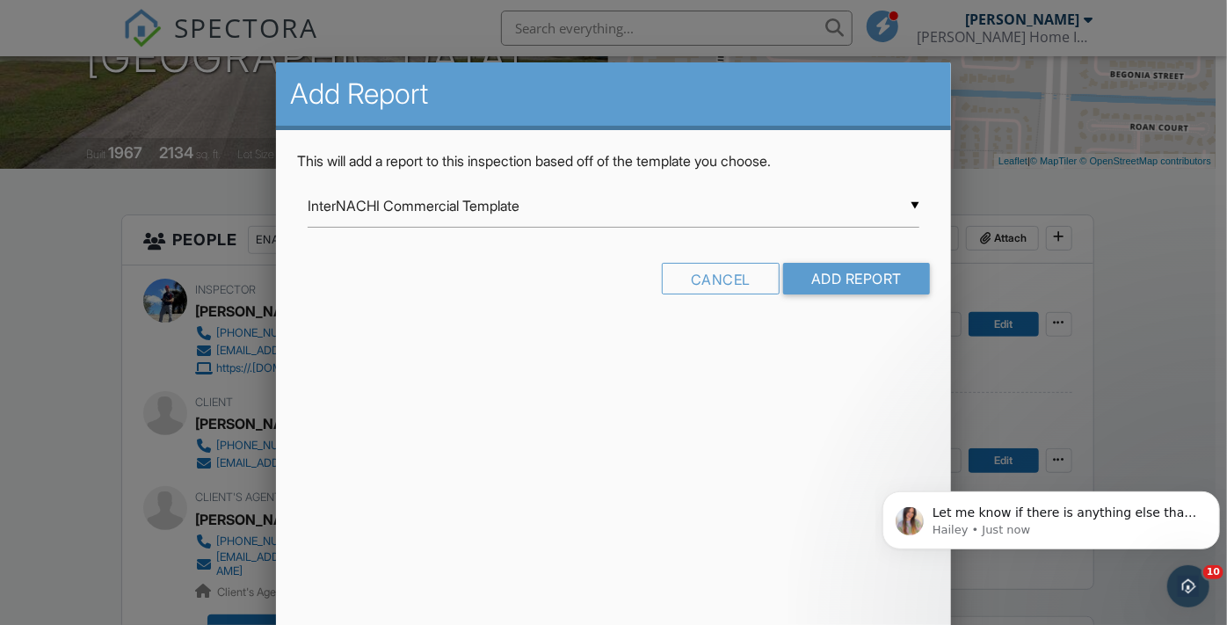
click at [910, 201] on div "▼ InterNACHI Commercial Template InterNACHI Commercial Template [GEOGRAPHIC_DAT…" at bounding box center [614, 206] width 612 height 43
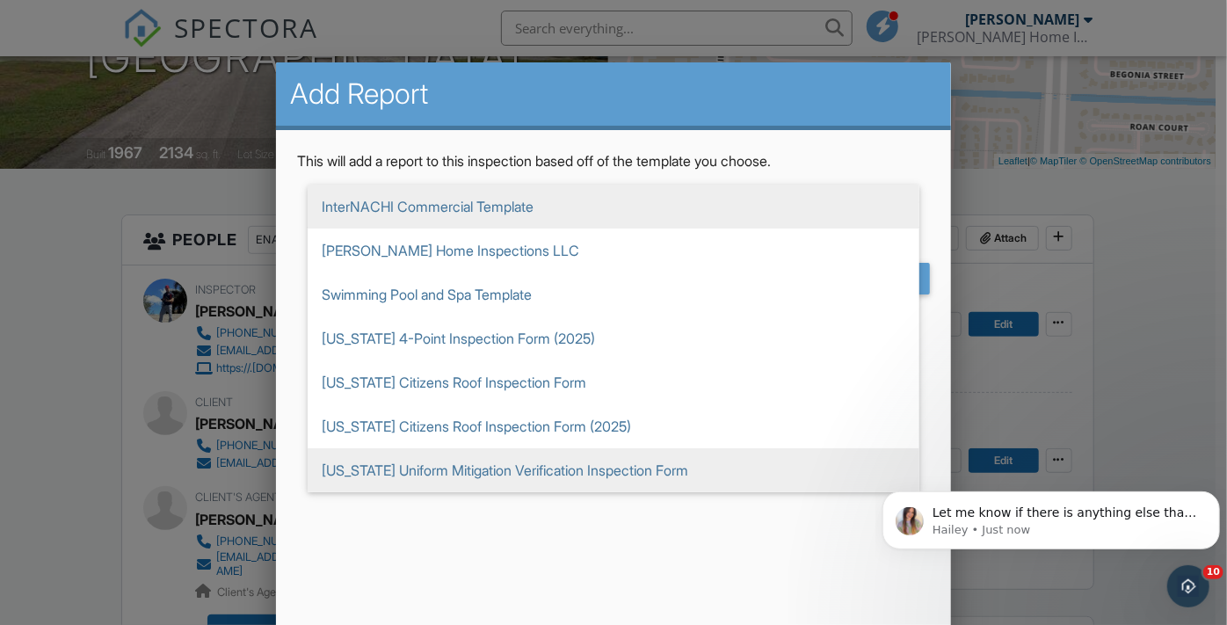
click at [393, 460] on span "[US_STATE] Uniform Mitigation Verification Inspection Form" at bounding box center [614, 470] width 612 height 44
type input "[US_STATE] Uniform Mitigation Verification Inspection Form"
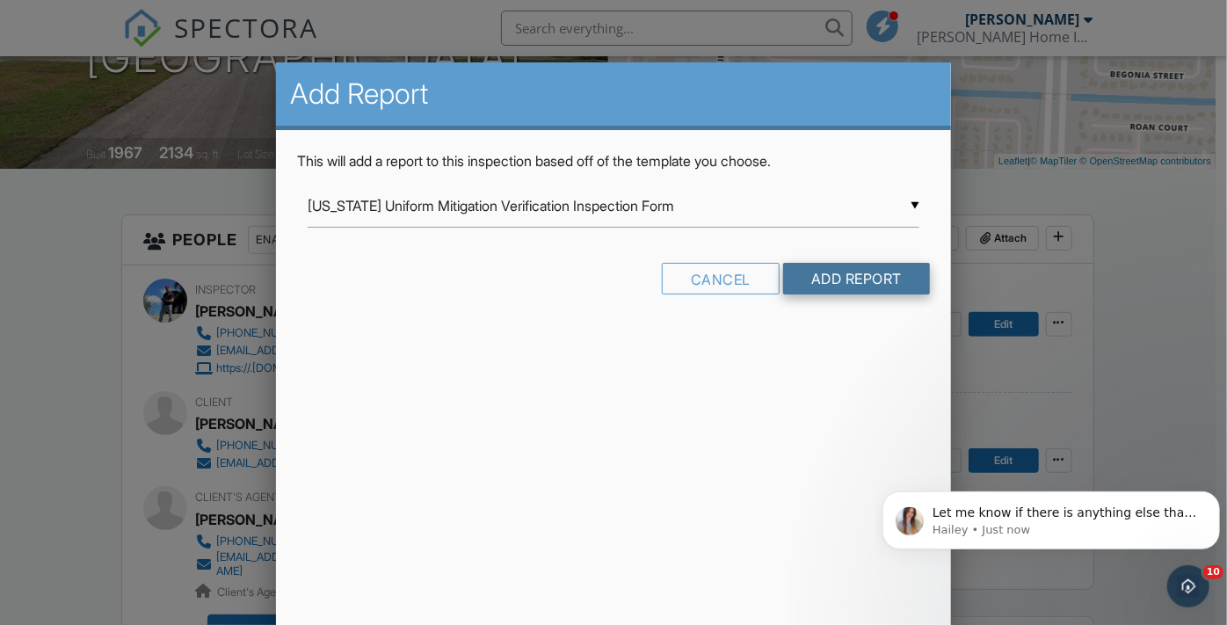
click at [839, 278] on input "Add Report" at bounding box center [856, 279] width 147 height 32
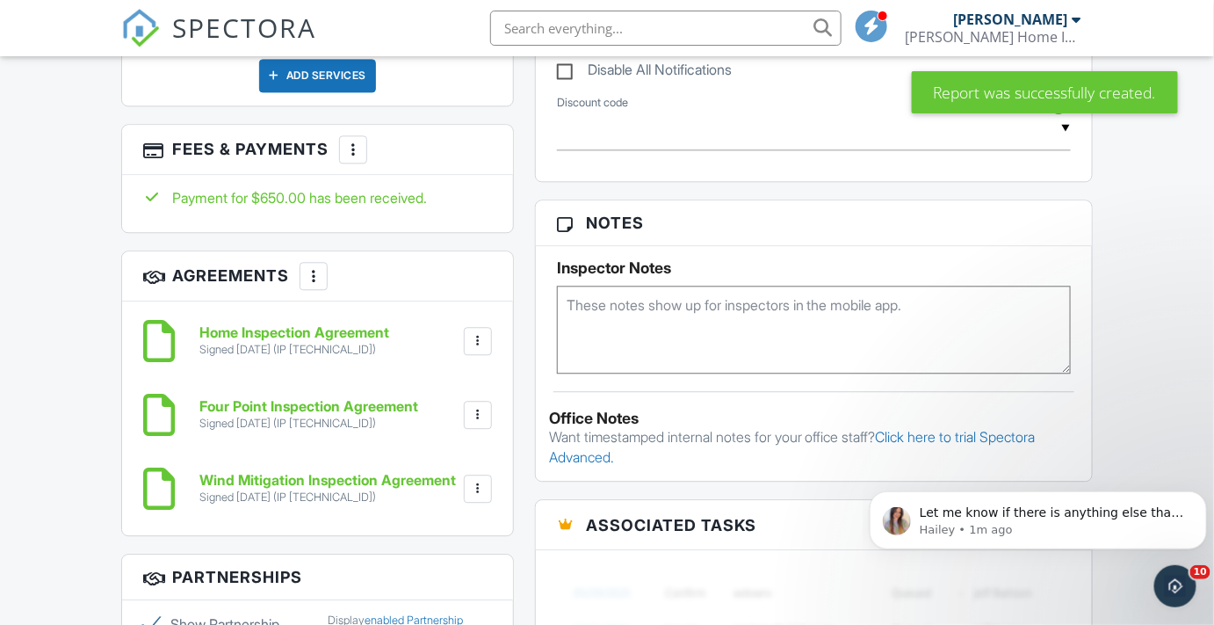
scroll to position [1358, 0]
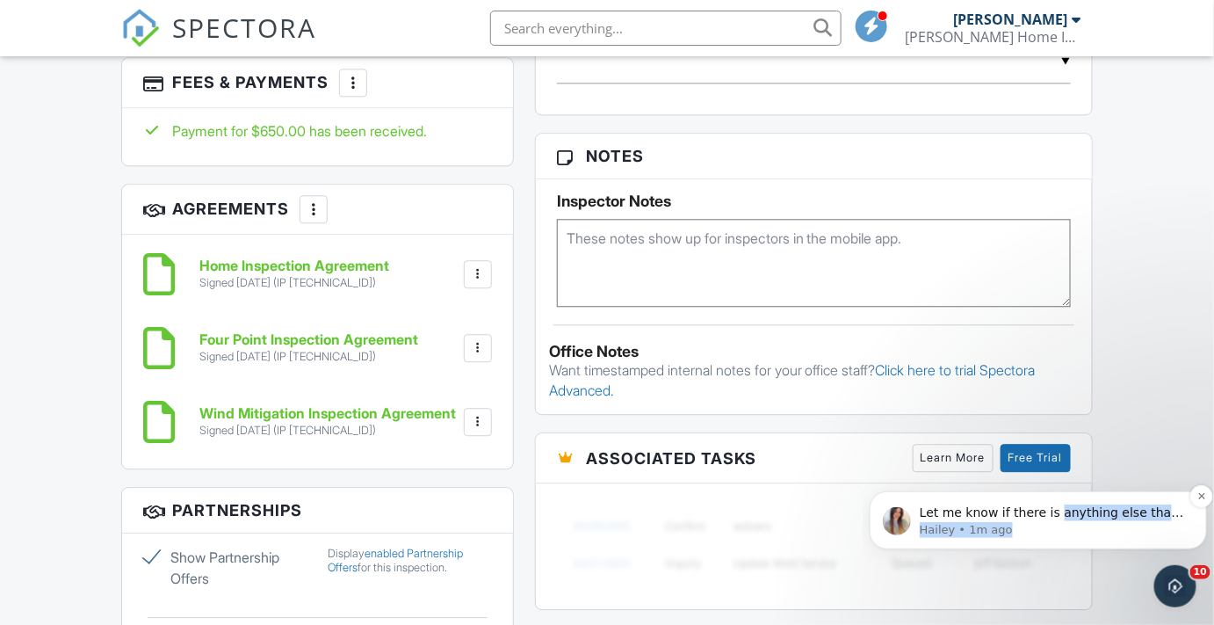
click at [1046, 520] on div "Let me know if there is anything else that I can help with and I hope you have …" at bounding box center [1051, 519] width 265 height 33
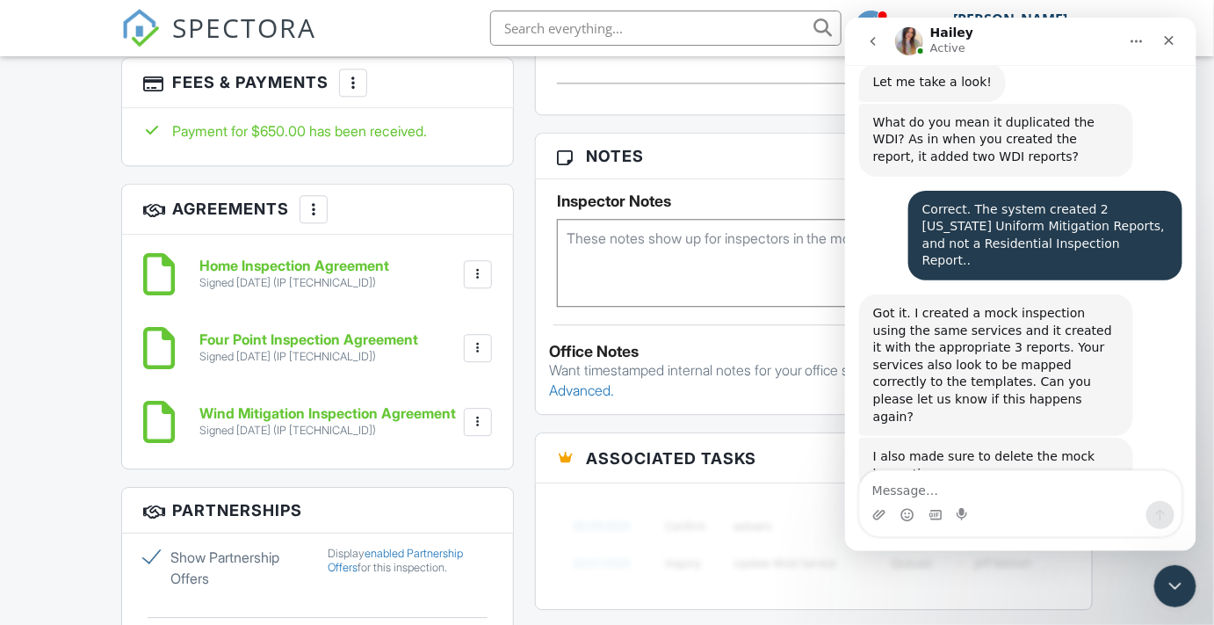
scroll to position [2444, 0]
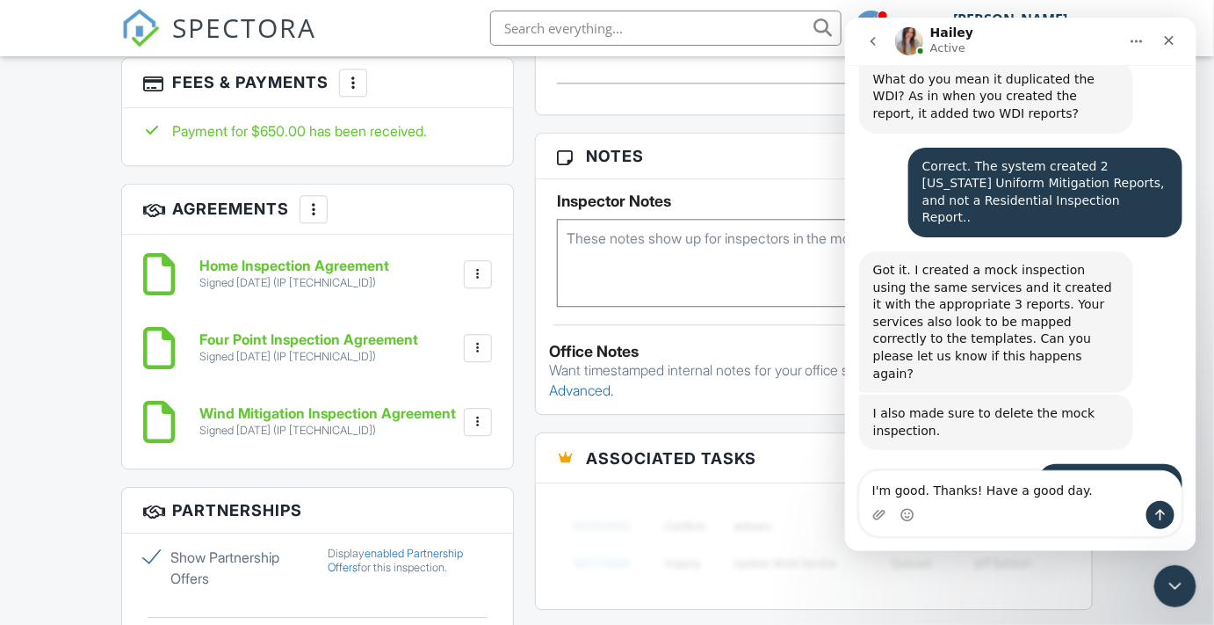
type textarea "I'm good. Thanks! Have a good day.."
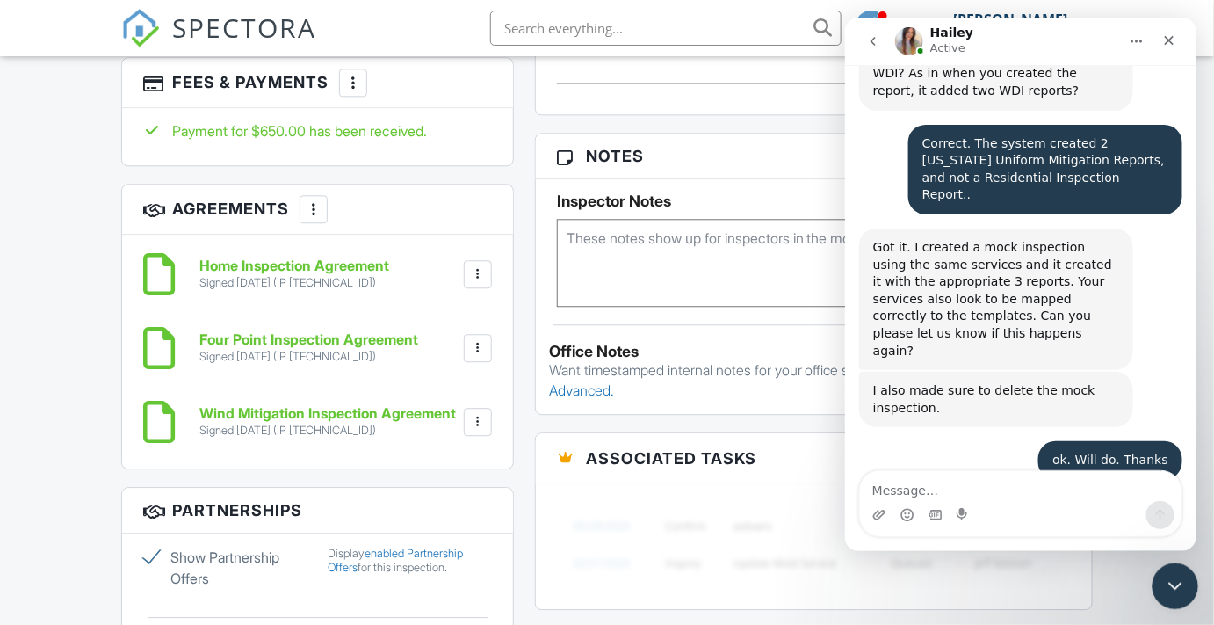
click at [1171, 580] on icon "Close Intercom Messenger" at bounding box center [1172, 583] width 21 height 21
